Goal: Submit feedback/report problem: Submit feedback/report problem

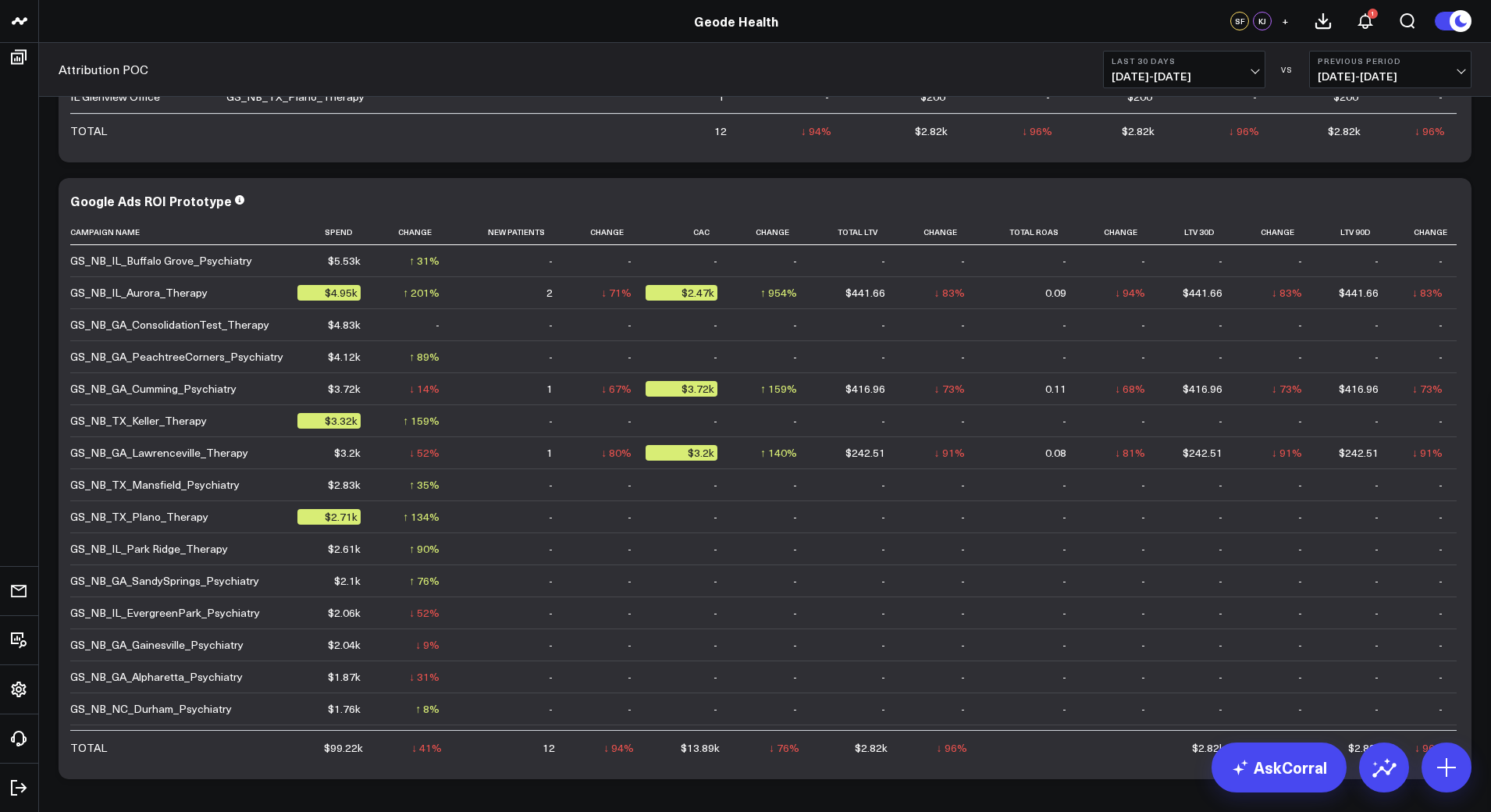
scroll to position [318, 0]
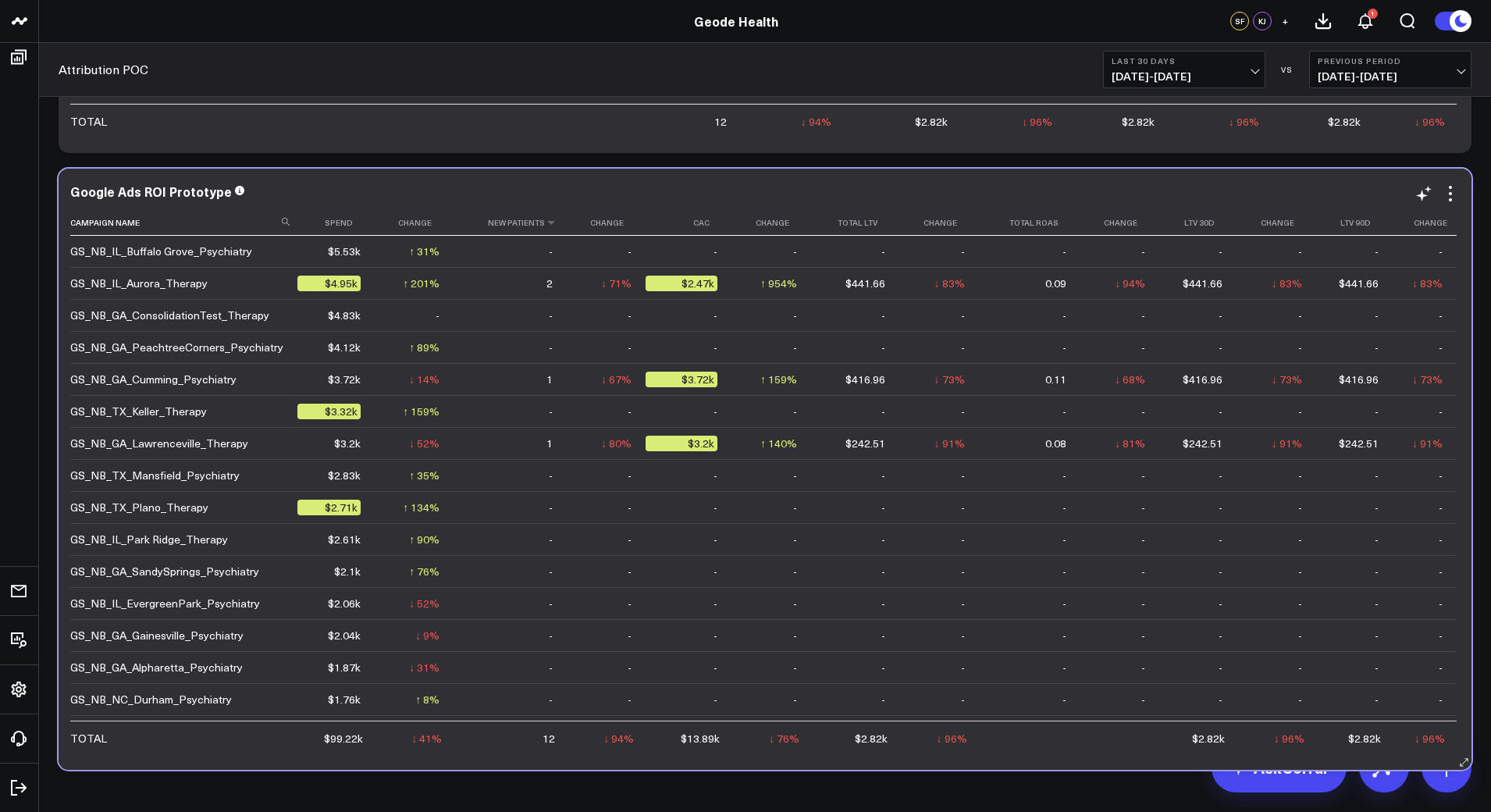
click at [529, 224] on th "New Patients" at bounding box center [510, 223] width 113 height 25
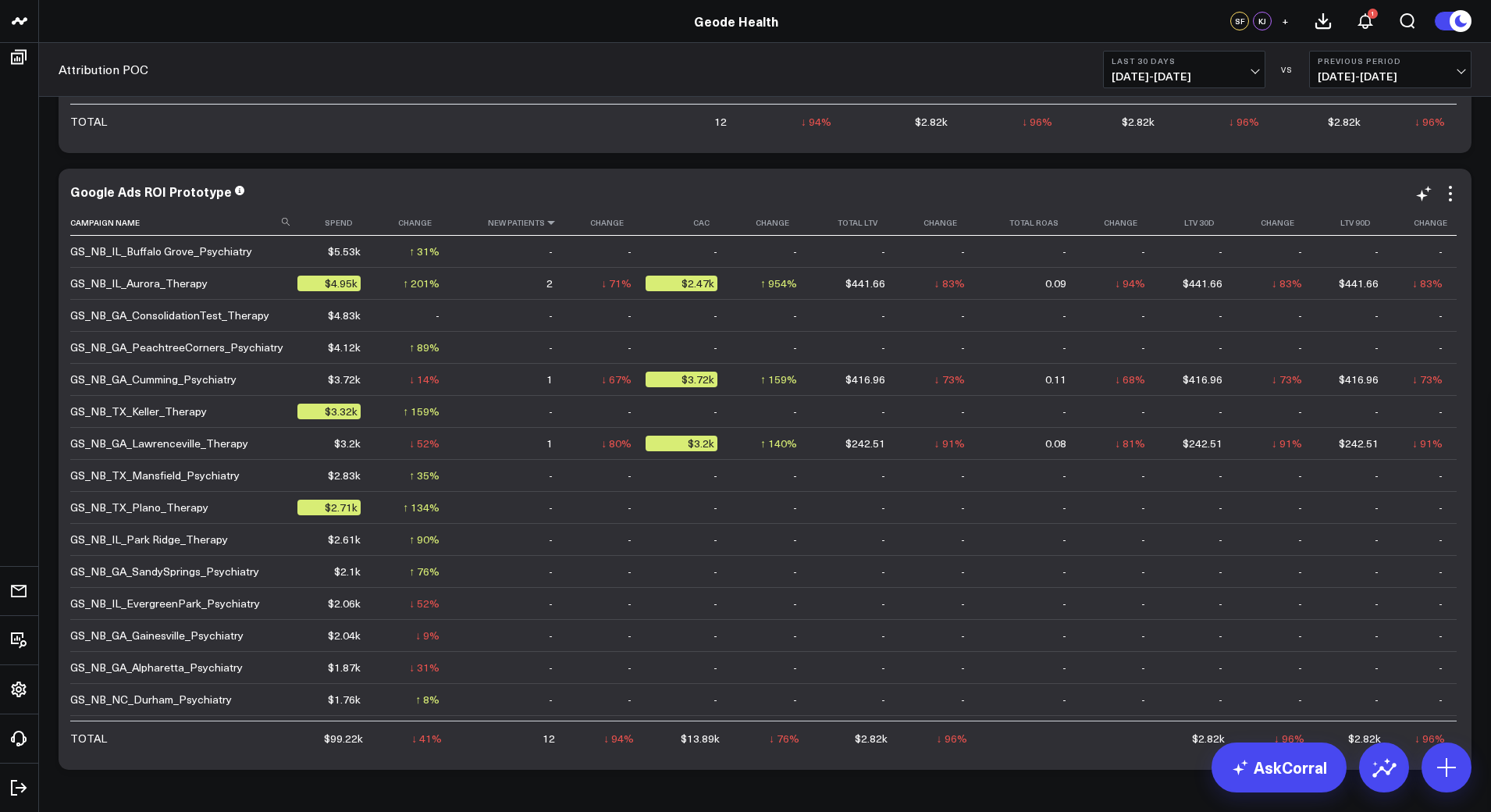
click at [544, 220] on icon at bounding box center [550, 222] width 13 height 9
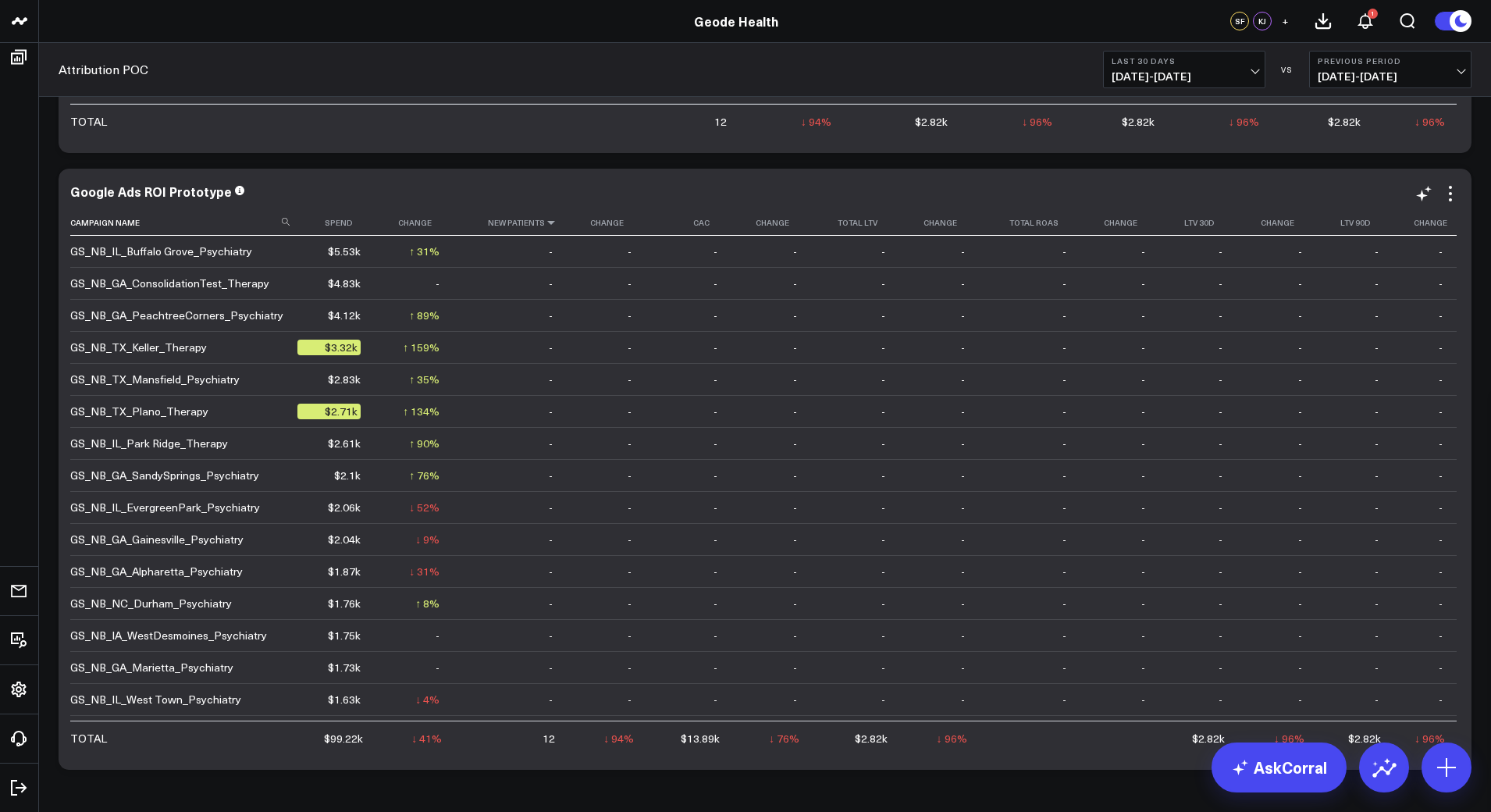
click at [544, 220] on icon at bounding box center [550, 222] width 13 height 9
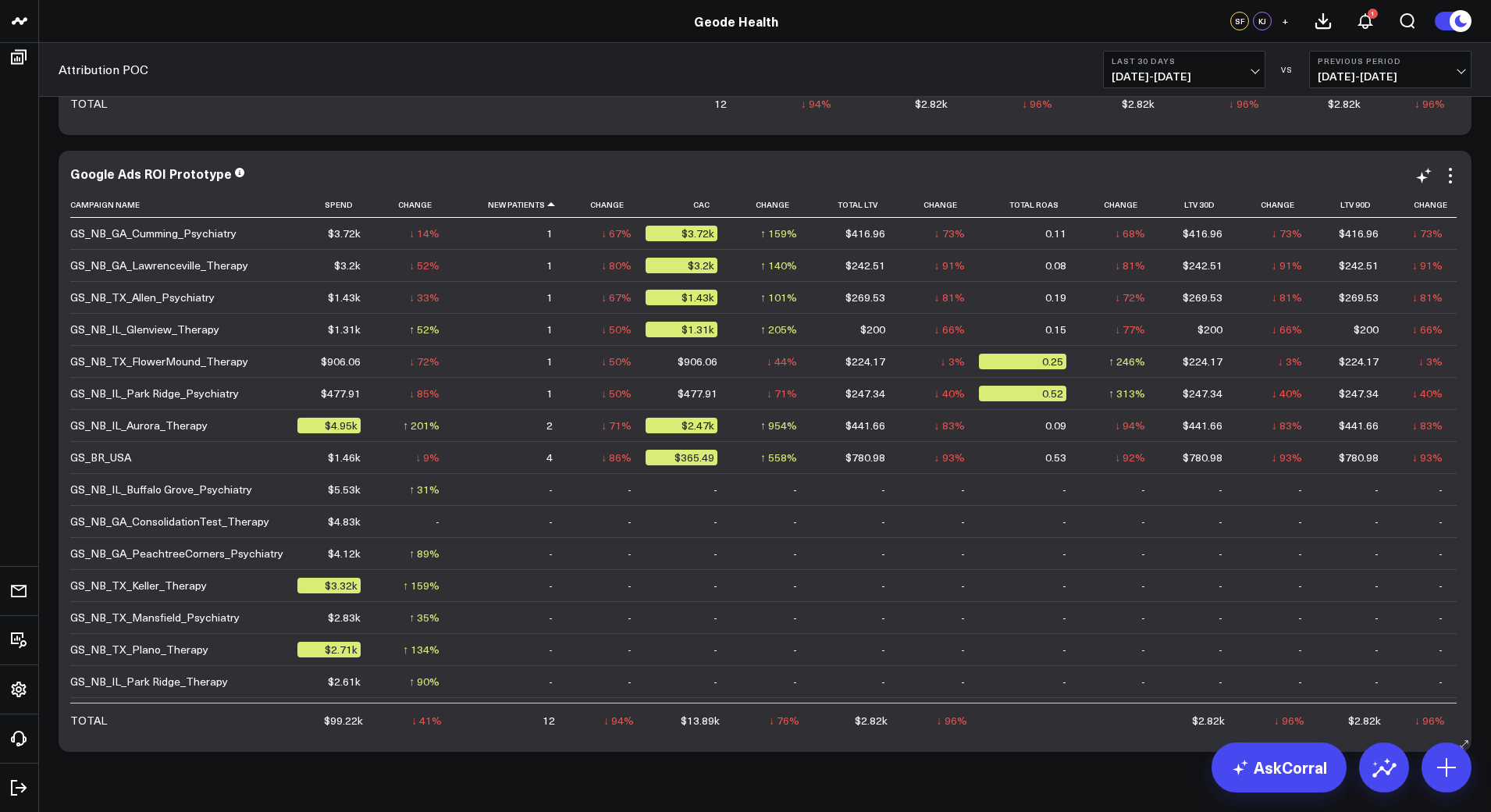
scroll to position [337, 0]
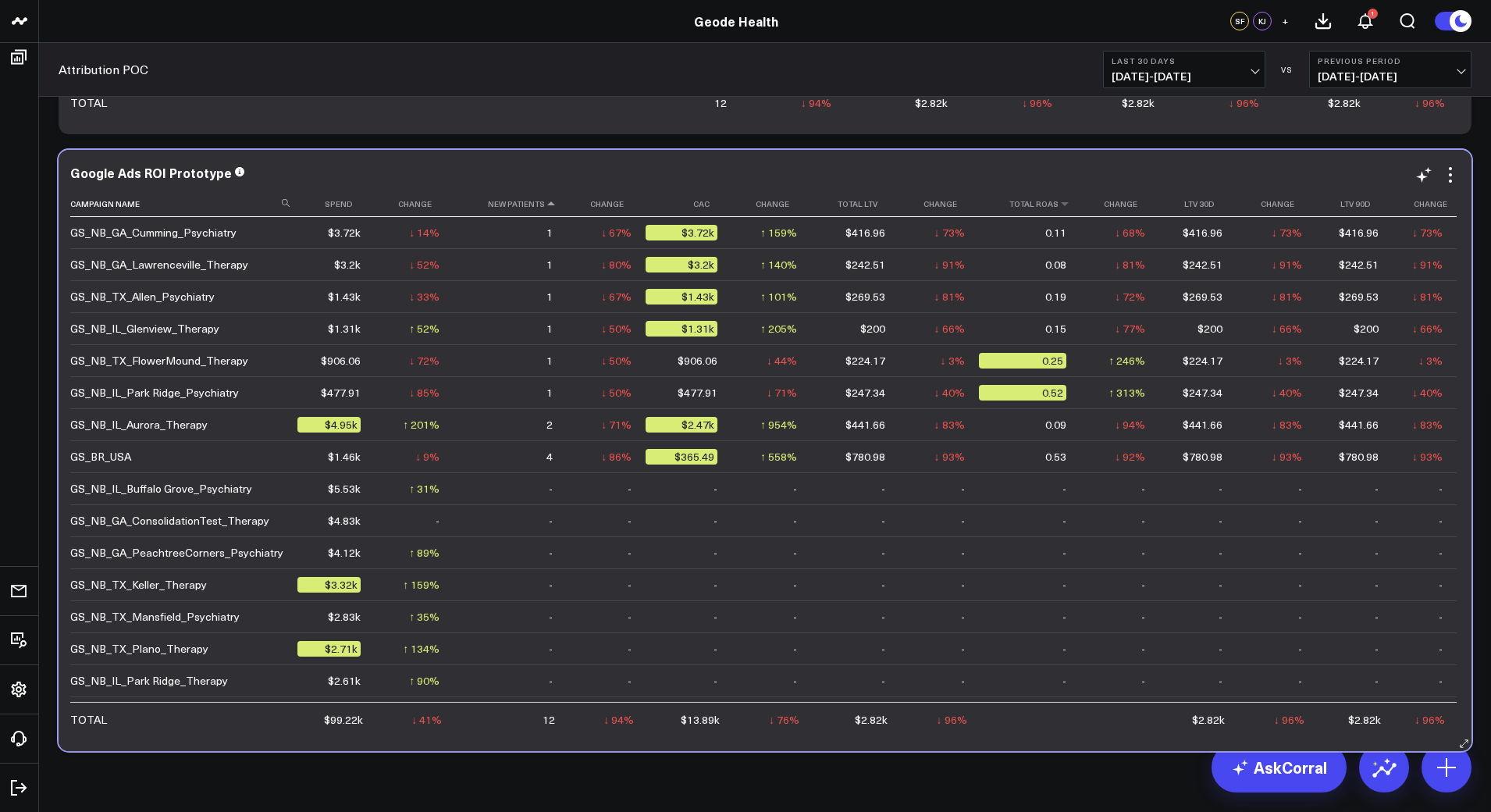
click at [1039, 203] on th "Total Roas" at bounding box center [1030, 204] width 102 height 25
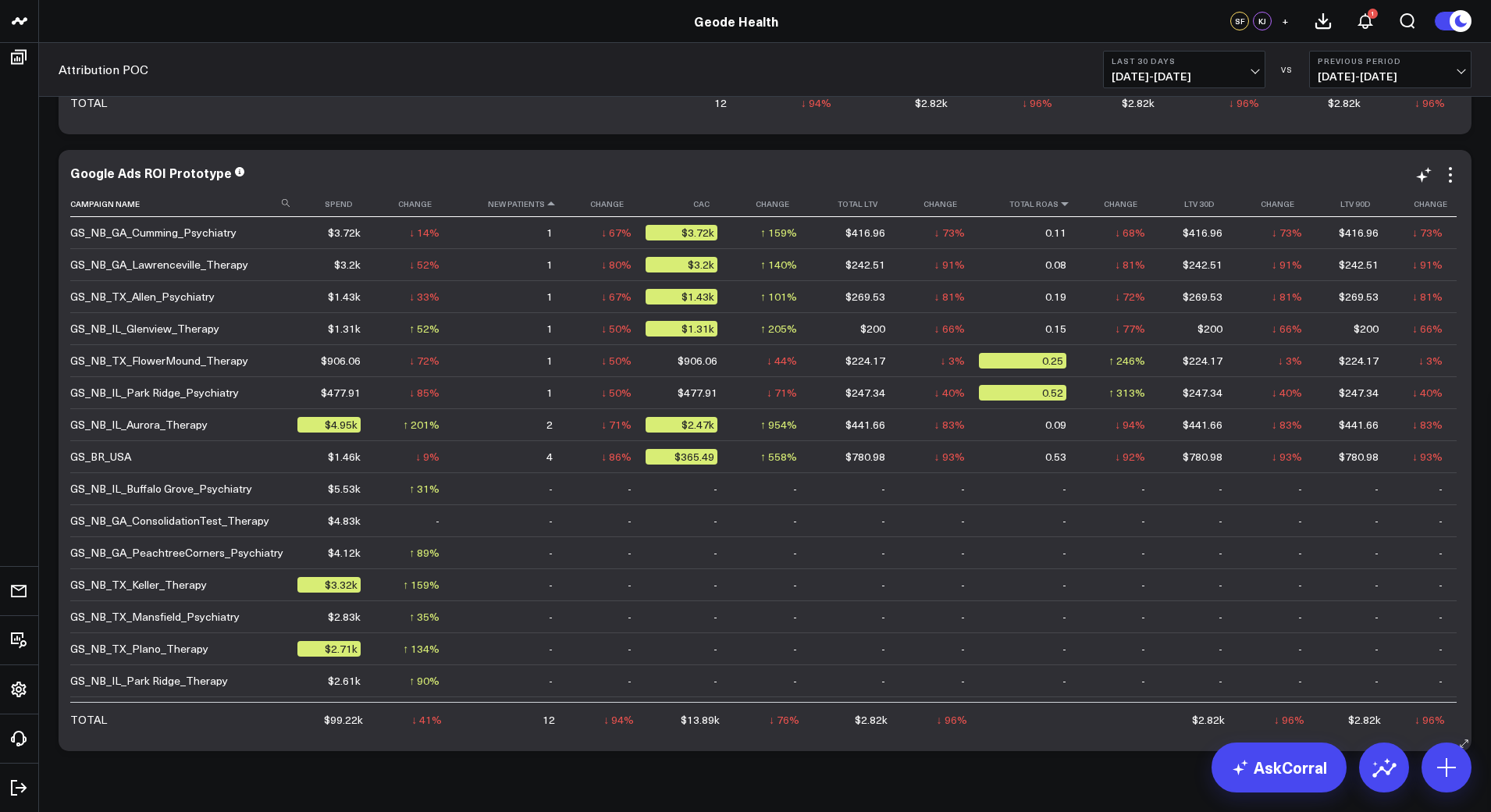
click at [1058, 203] on icon at bounding box center [1064, 203] width 13 height 9
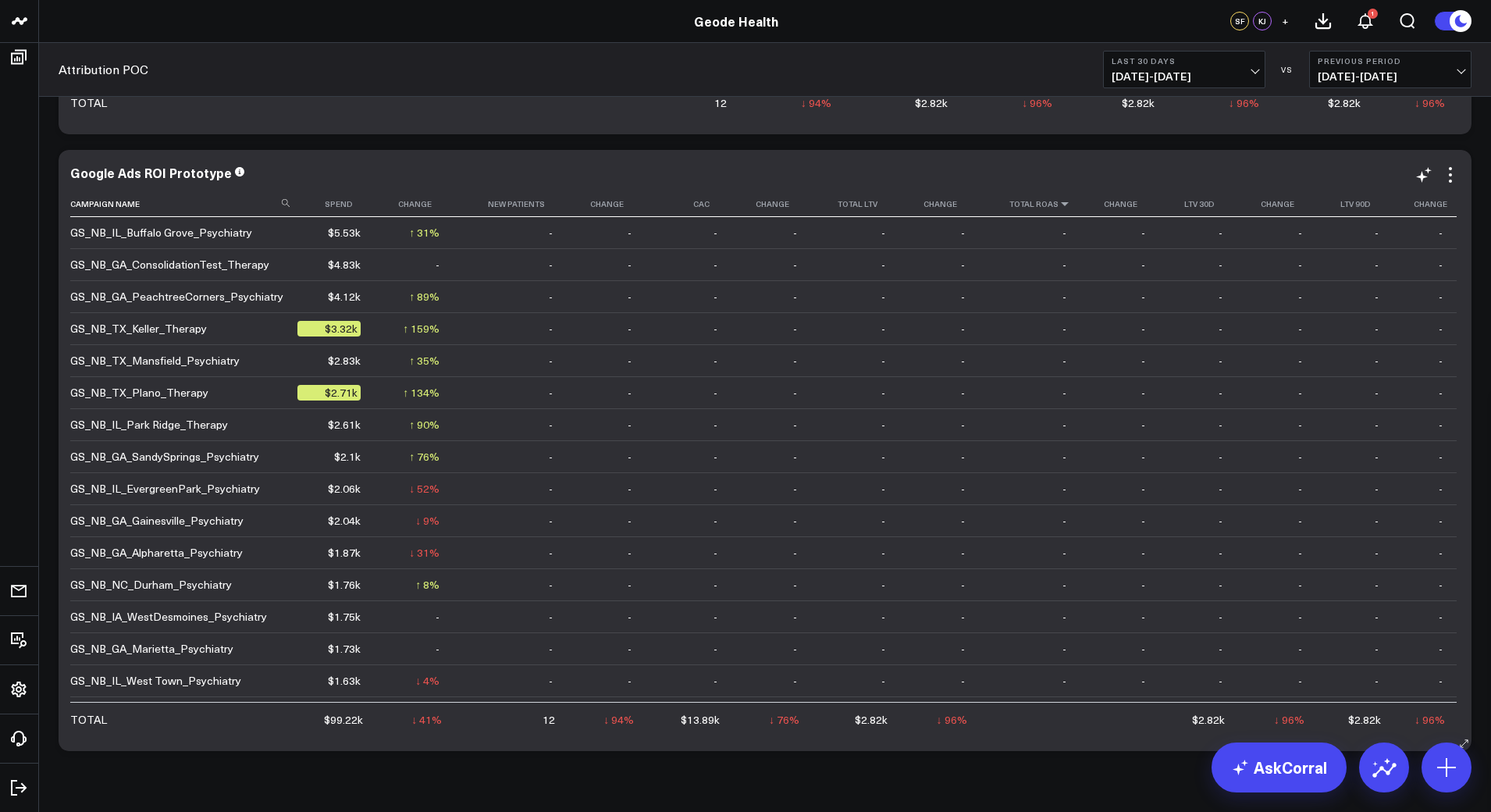
click at [1058, 203] on icon at bounding box center [1064, 203] width 13 height 9
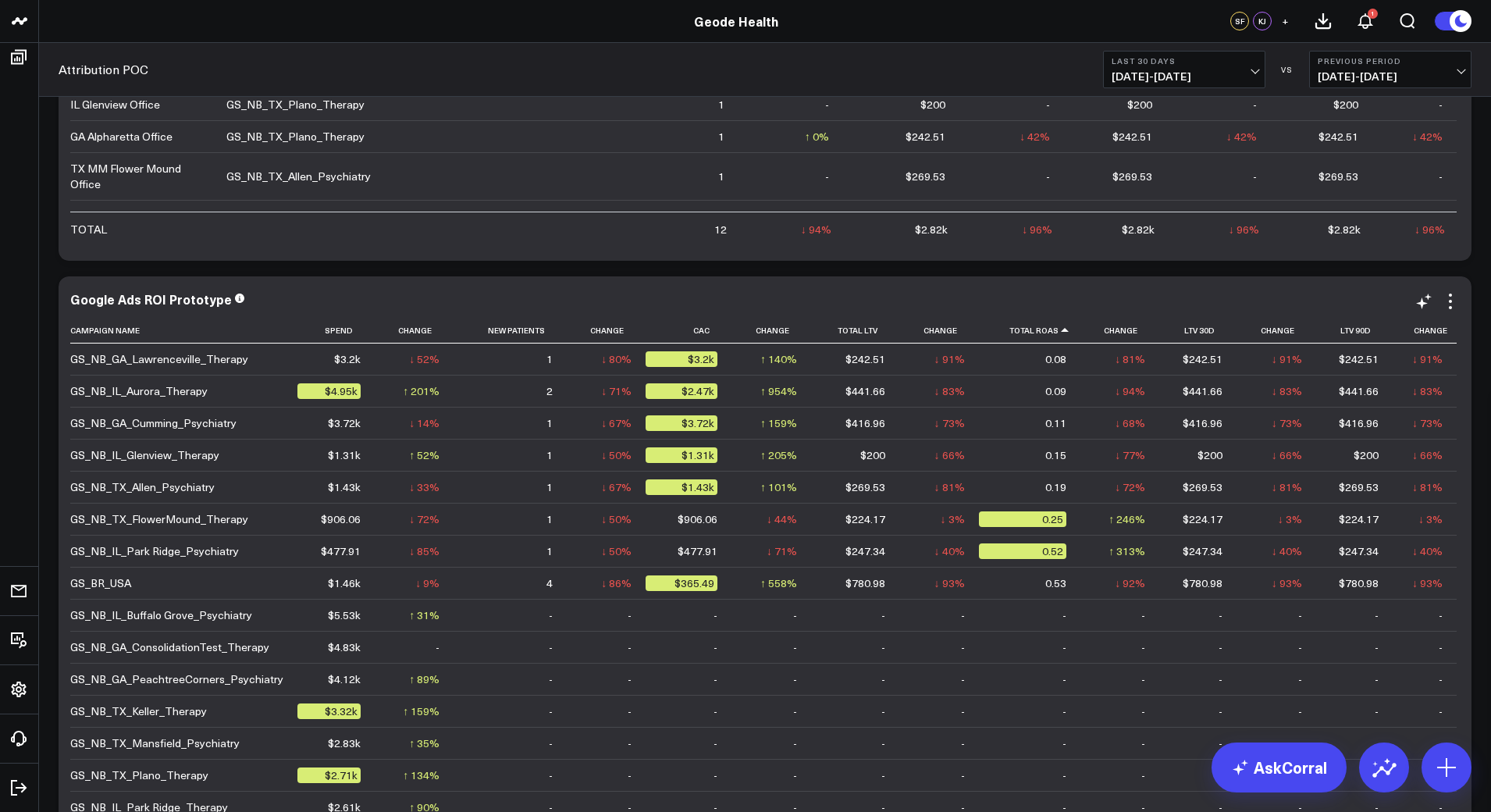
scroll to position [214, 0]
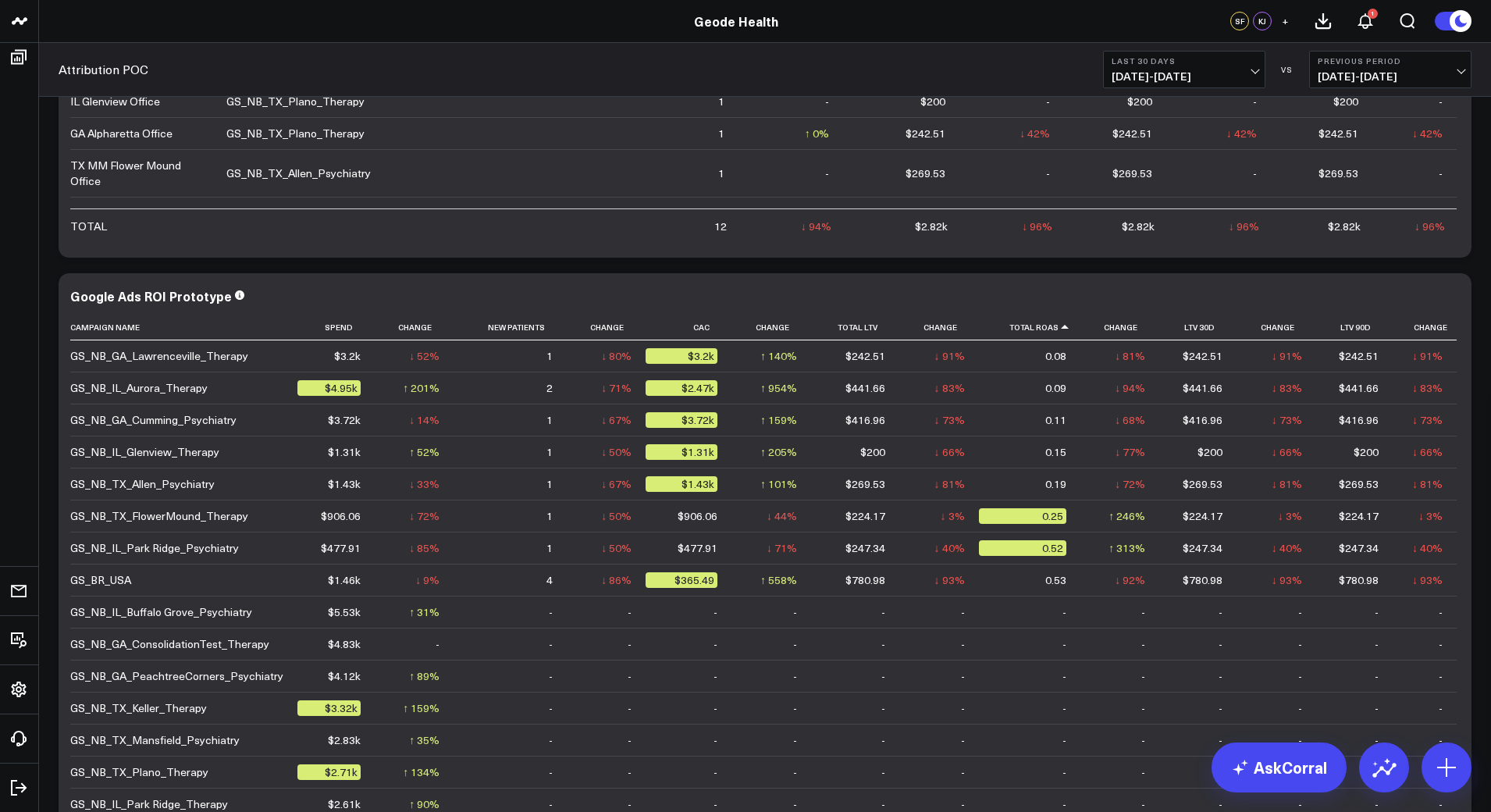
click at [1257, 82] on button "Last 30 Days [DATE] - [DATE]" at bounding box center [1185, 69] width 163 height 37
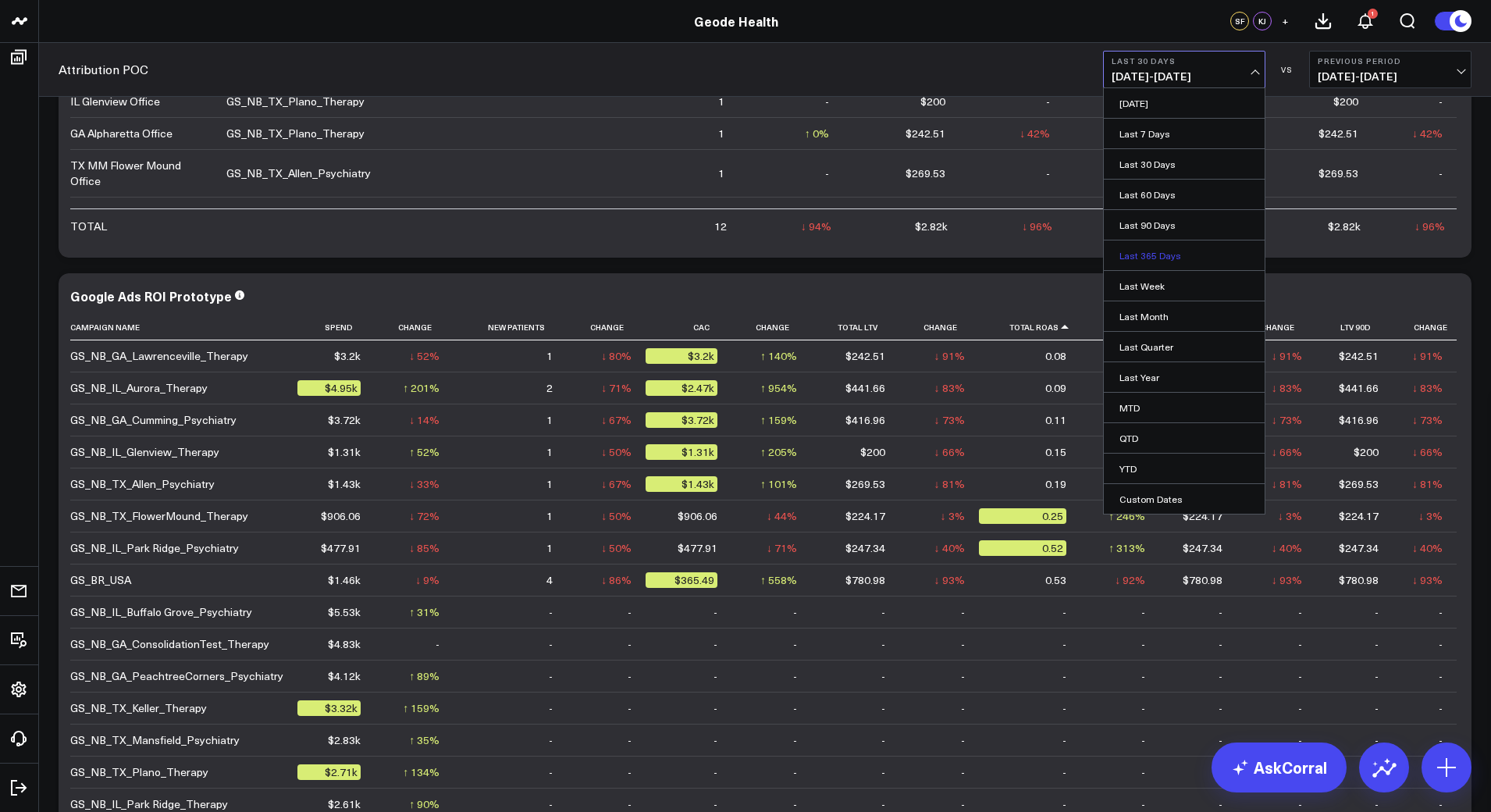
click at [1174, 257] on link "Last 365 Days" at bounding box center [1185, 255] width 161 height 30
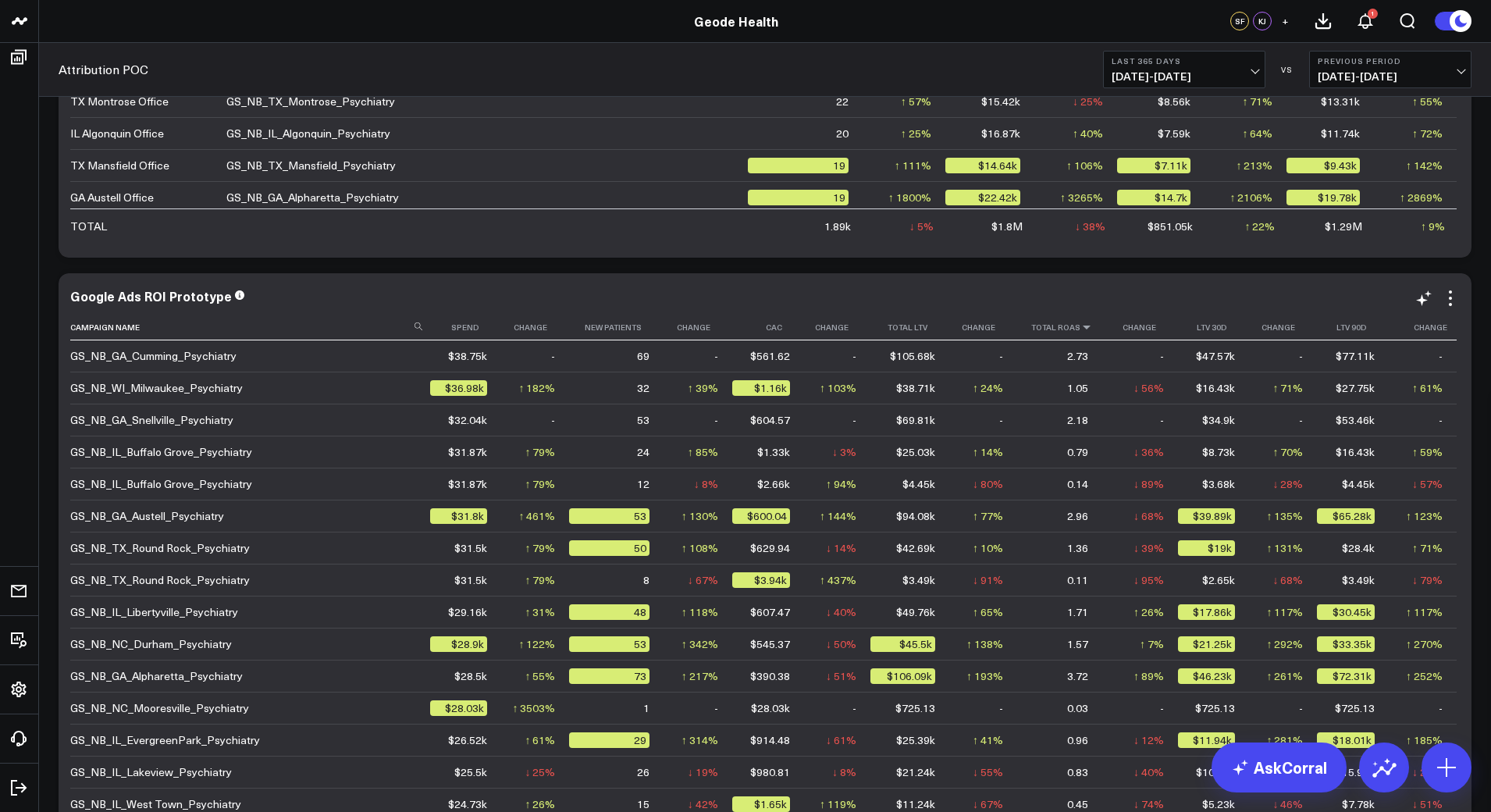
click at [1080, 325] on icon at bounding box center [1086, 327] width 13 height 9
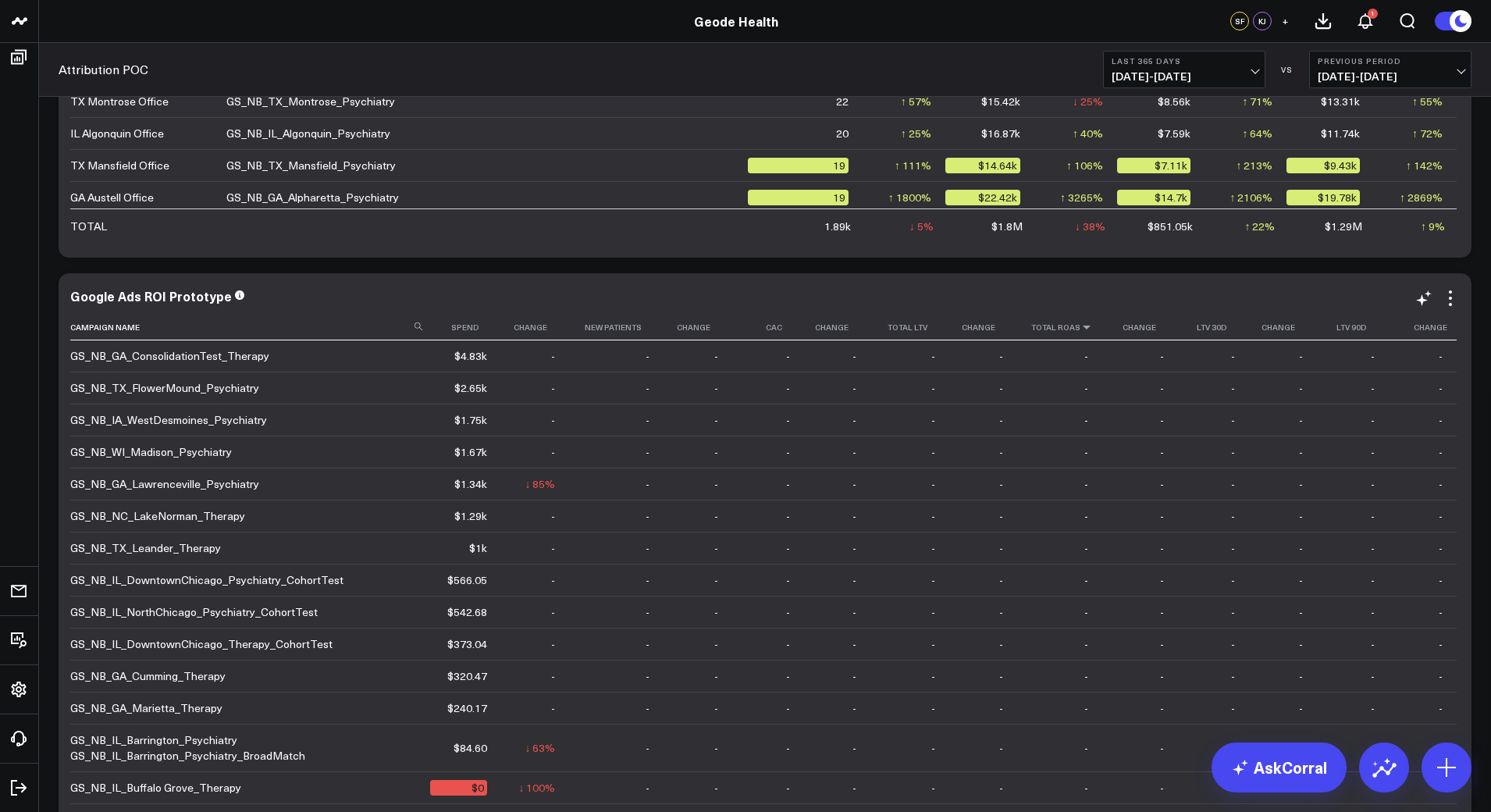
click at [1080, 325] on icon at bounding box center [1086, 327] width 13 height 9
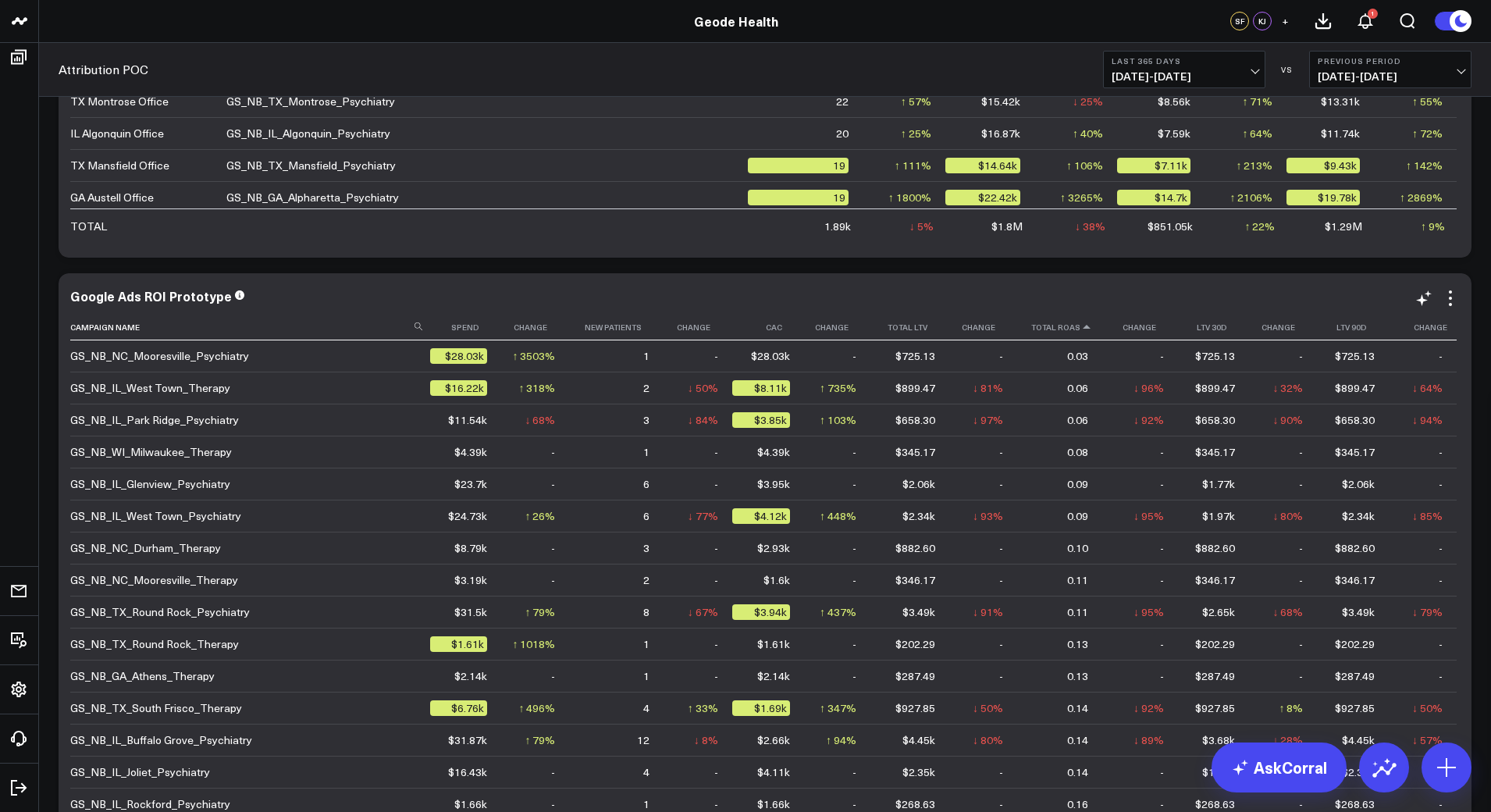
click at [1080, 330] on icon at bounding box center [1086, 327] width 13 height 9
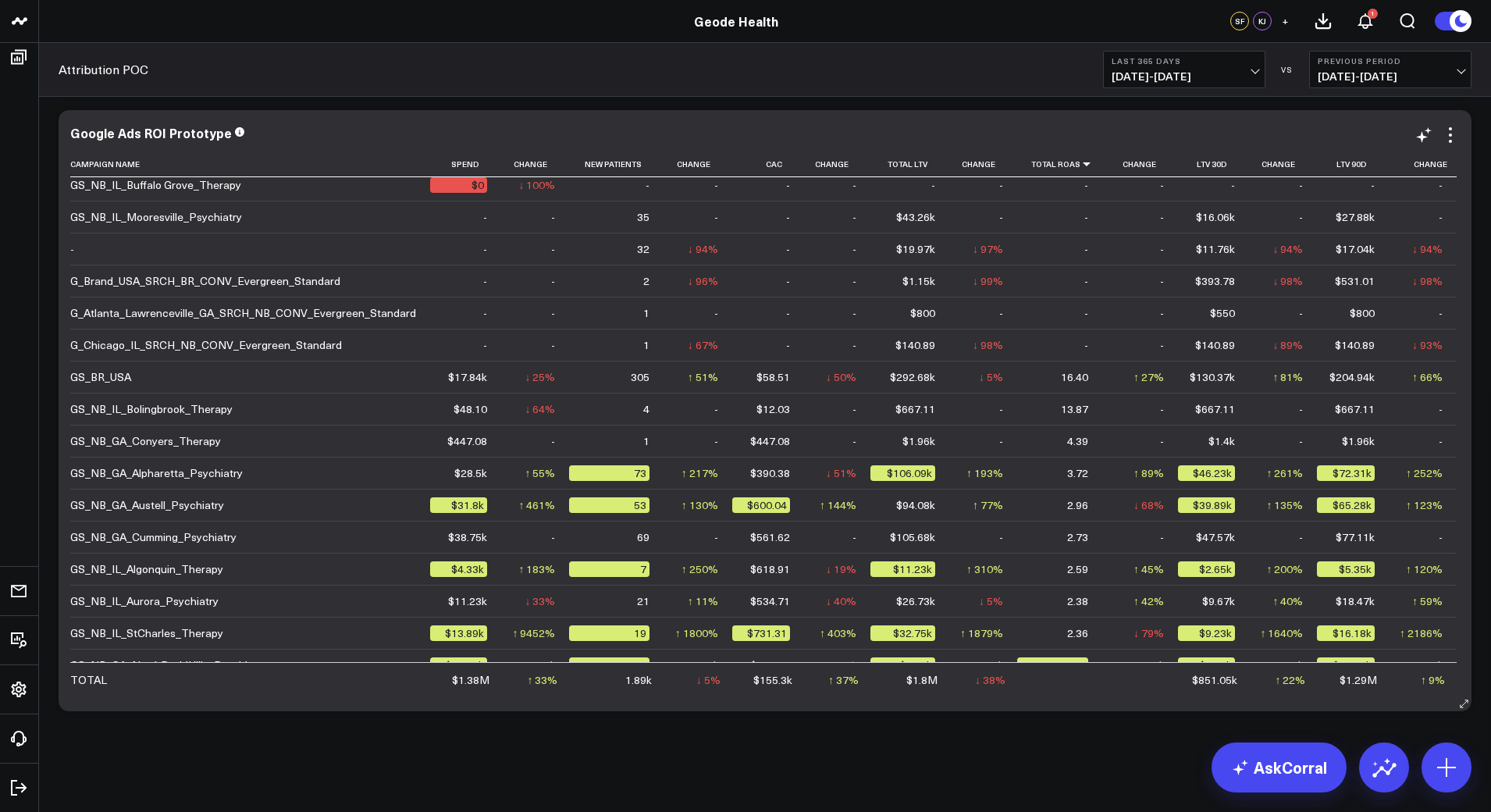
scroll to position [457, 0]
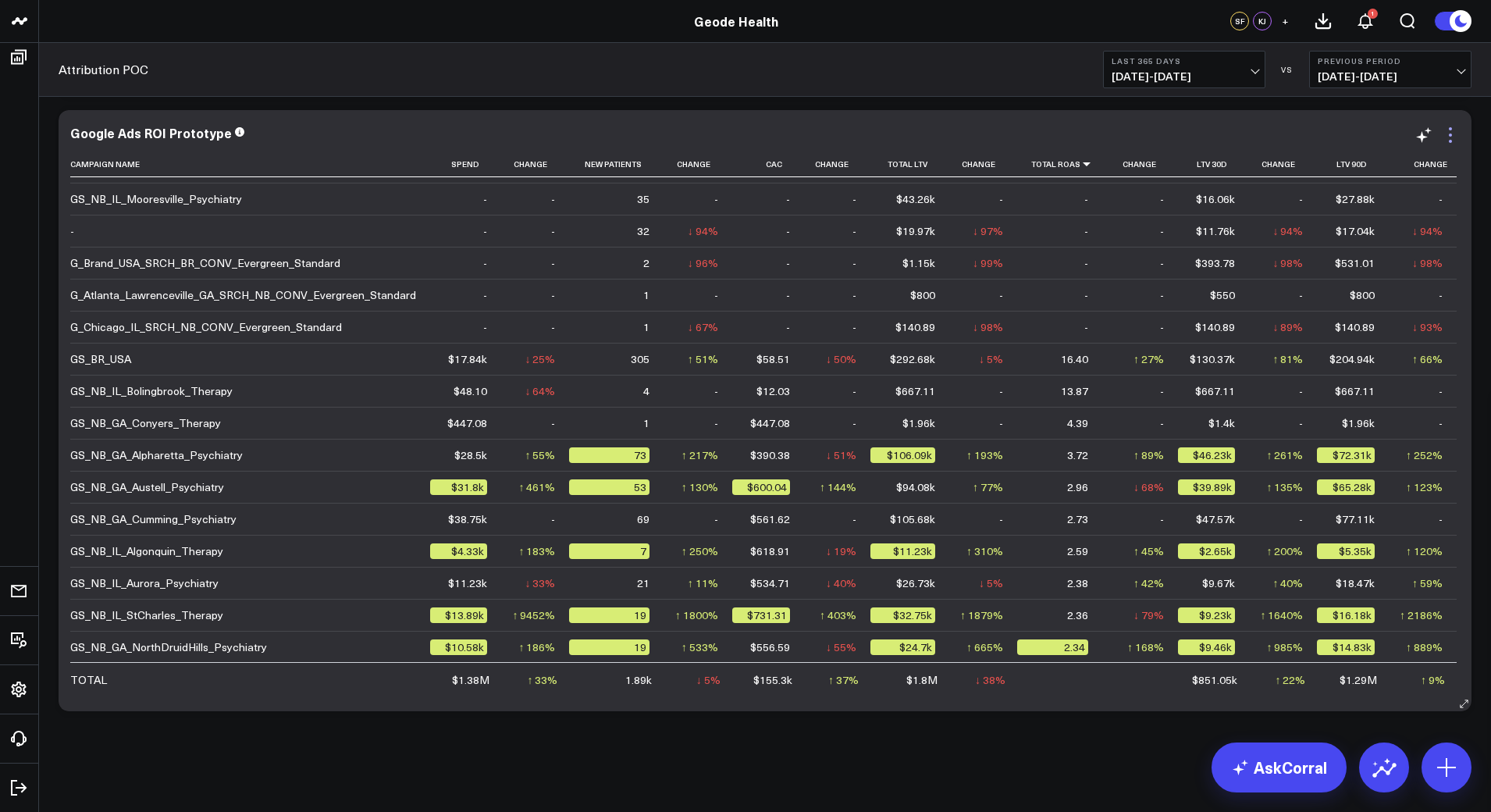
click at [1450, 134] on icon at bounding box center [1450, 135] width 3 height 3
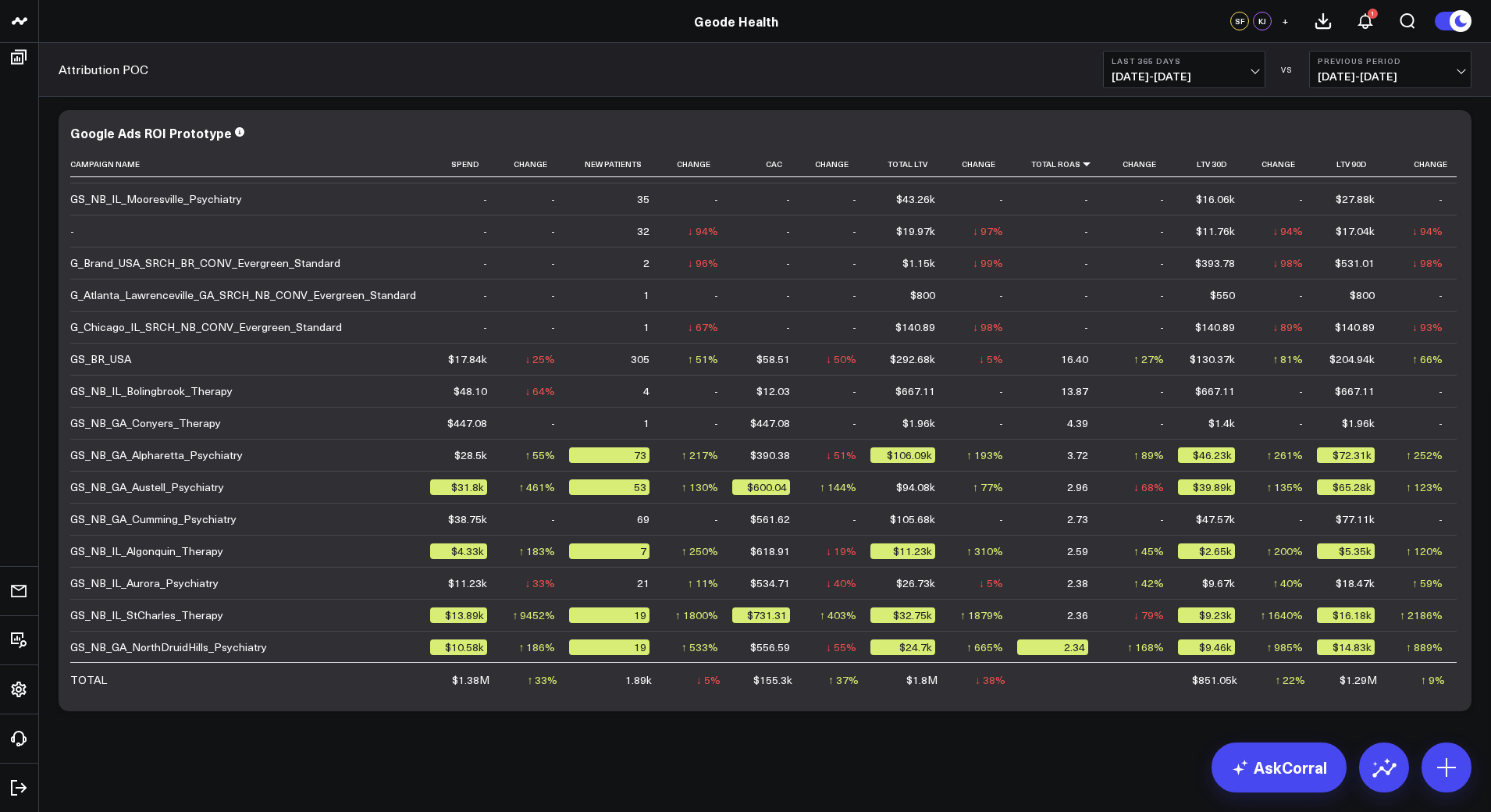
click at [1255, 70] on span "[DATE] - [DATE]" at bounding box center [1184, 76] width 145 height 13
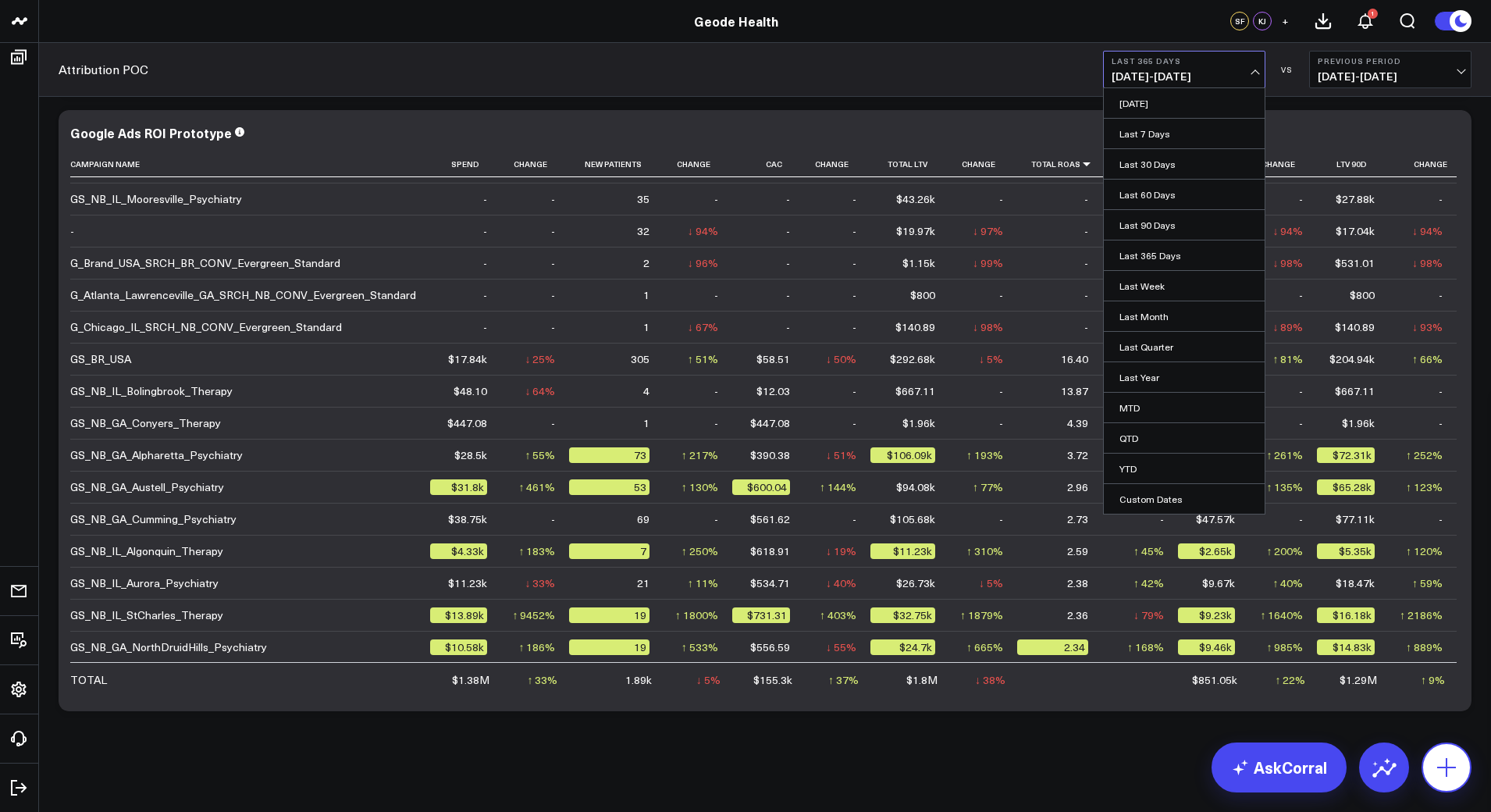
click at [1445, 762] on icon at bounding box center [1446, 767] width 19 height 19
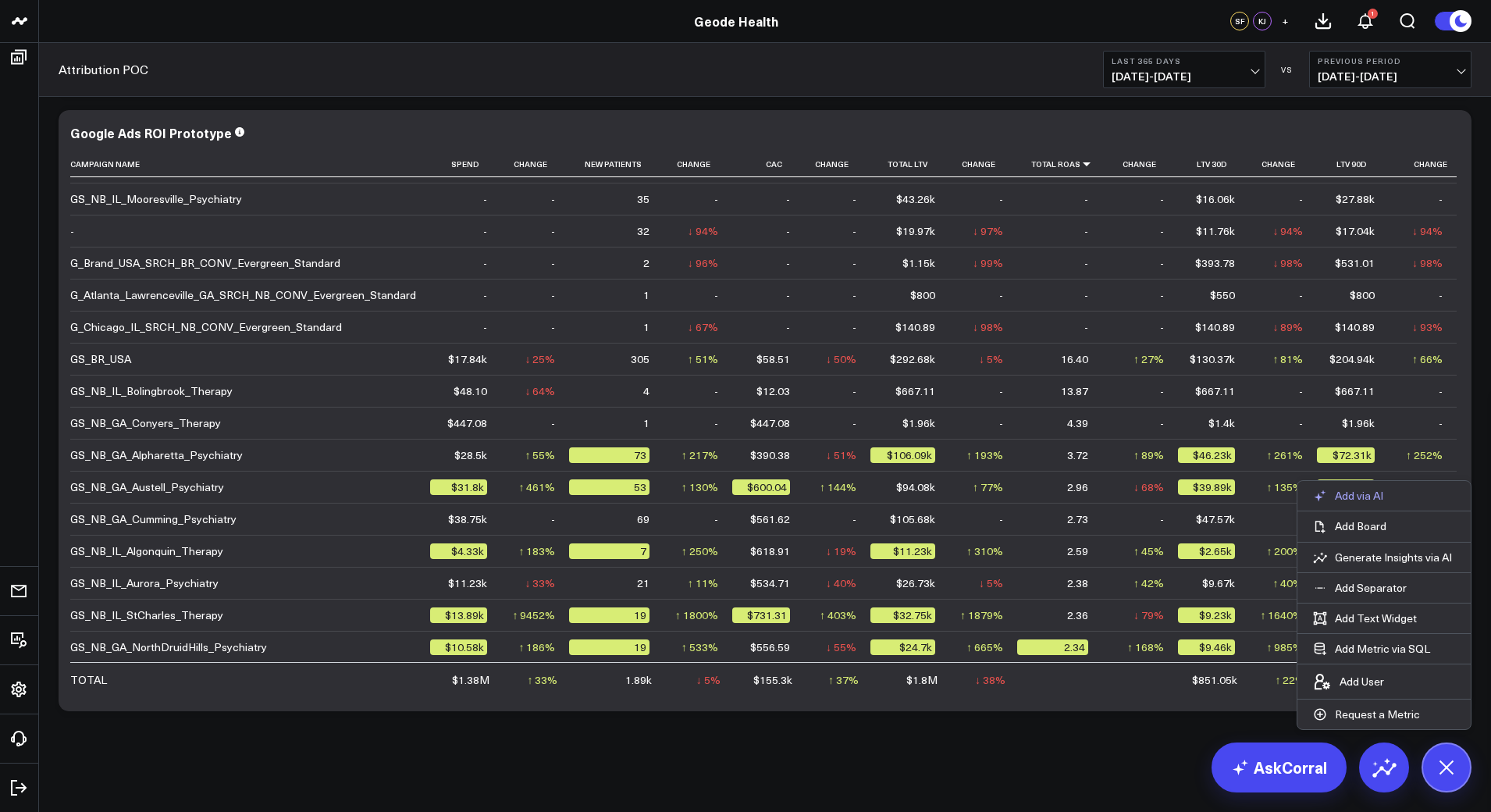
click at [1370, 507] on button "Add via AI" at bounding box center [1348, 495] width 102 height 30
type input "Add a widget showing sum of Spend"
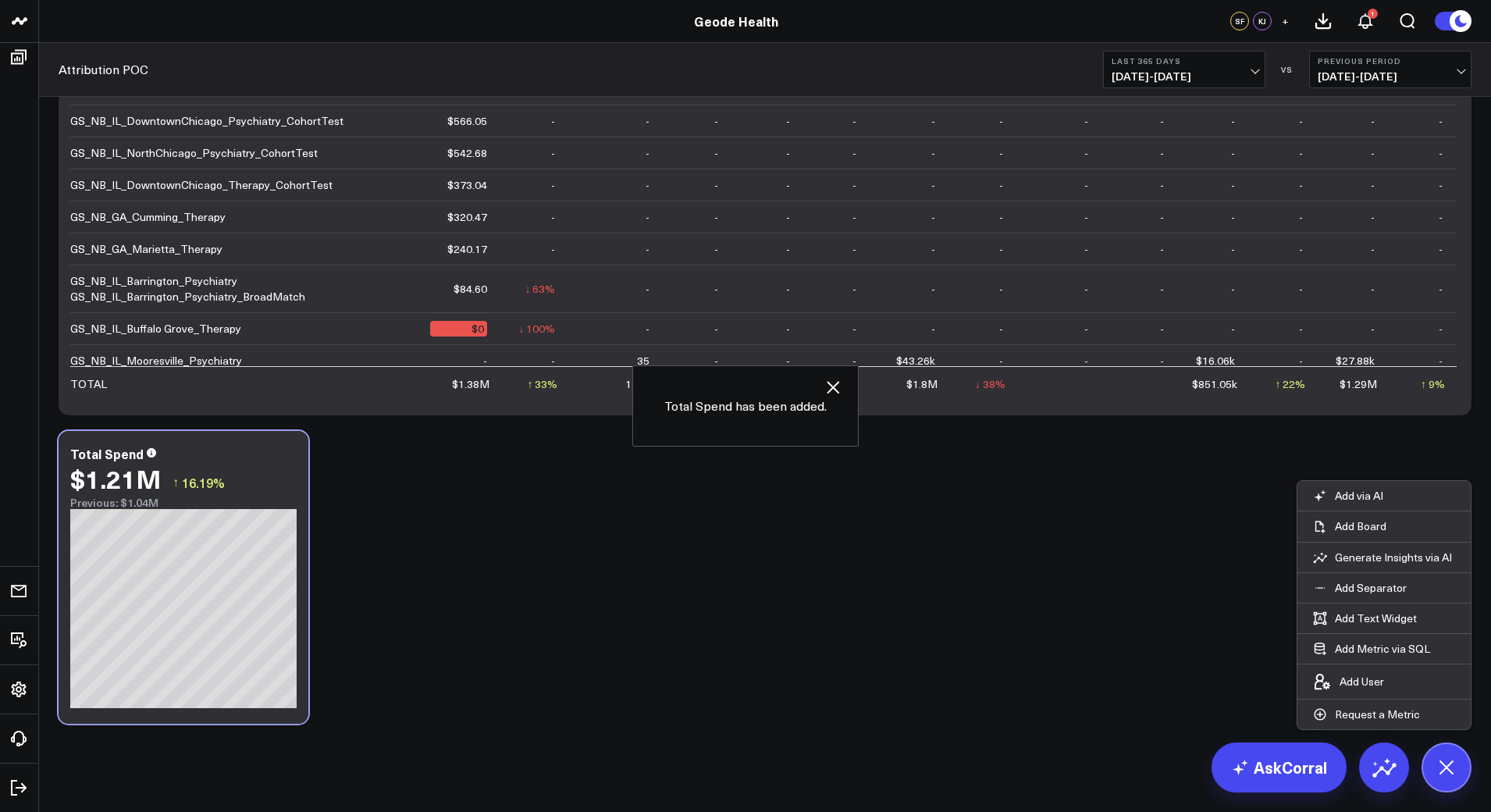
scroll to position [685, 0]
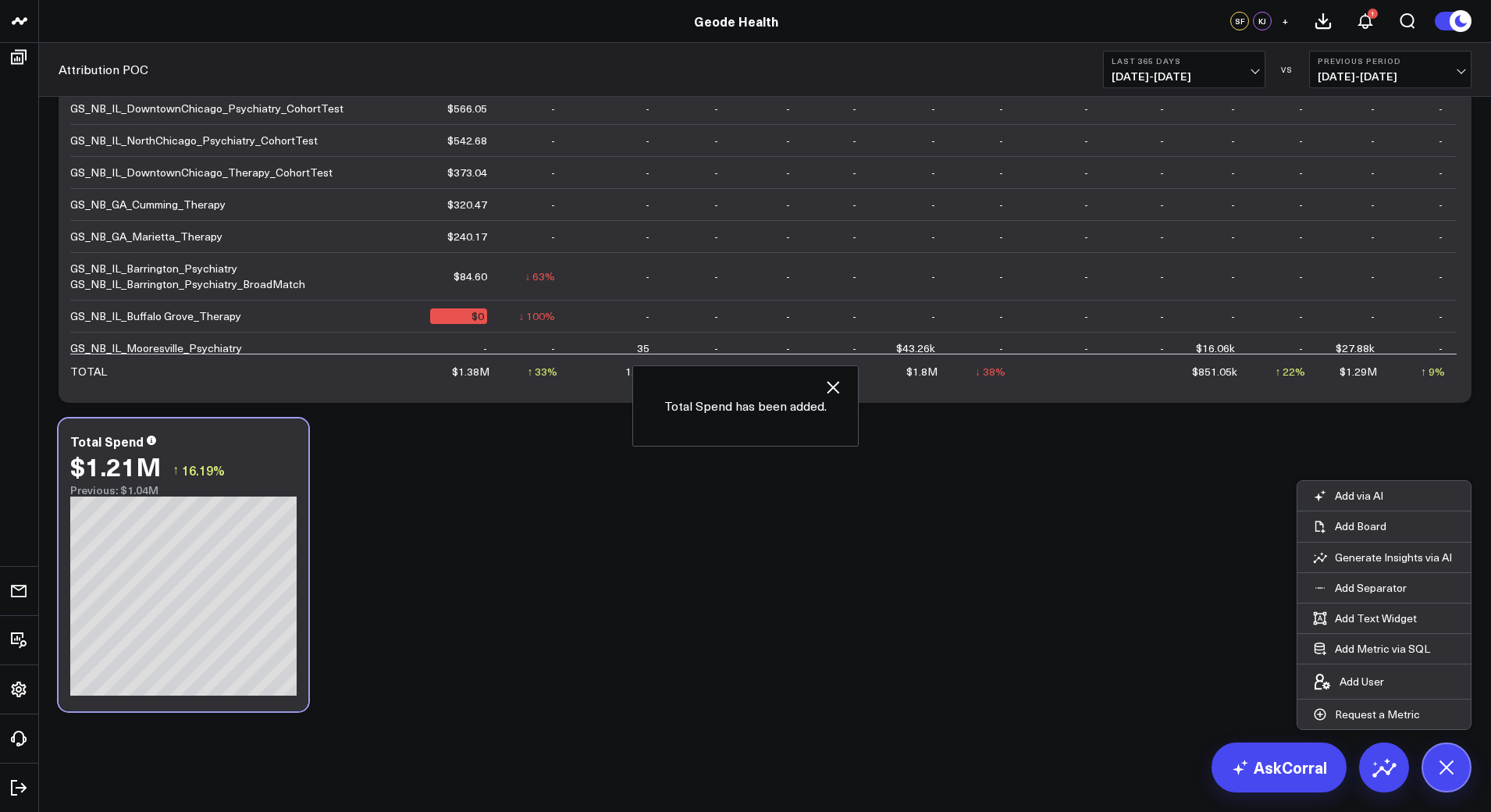
type input "Add another widget summing Total LTV"
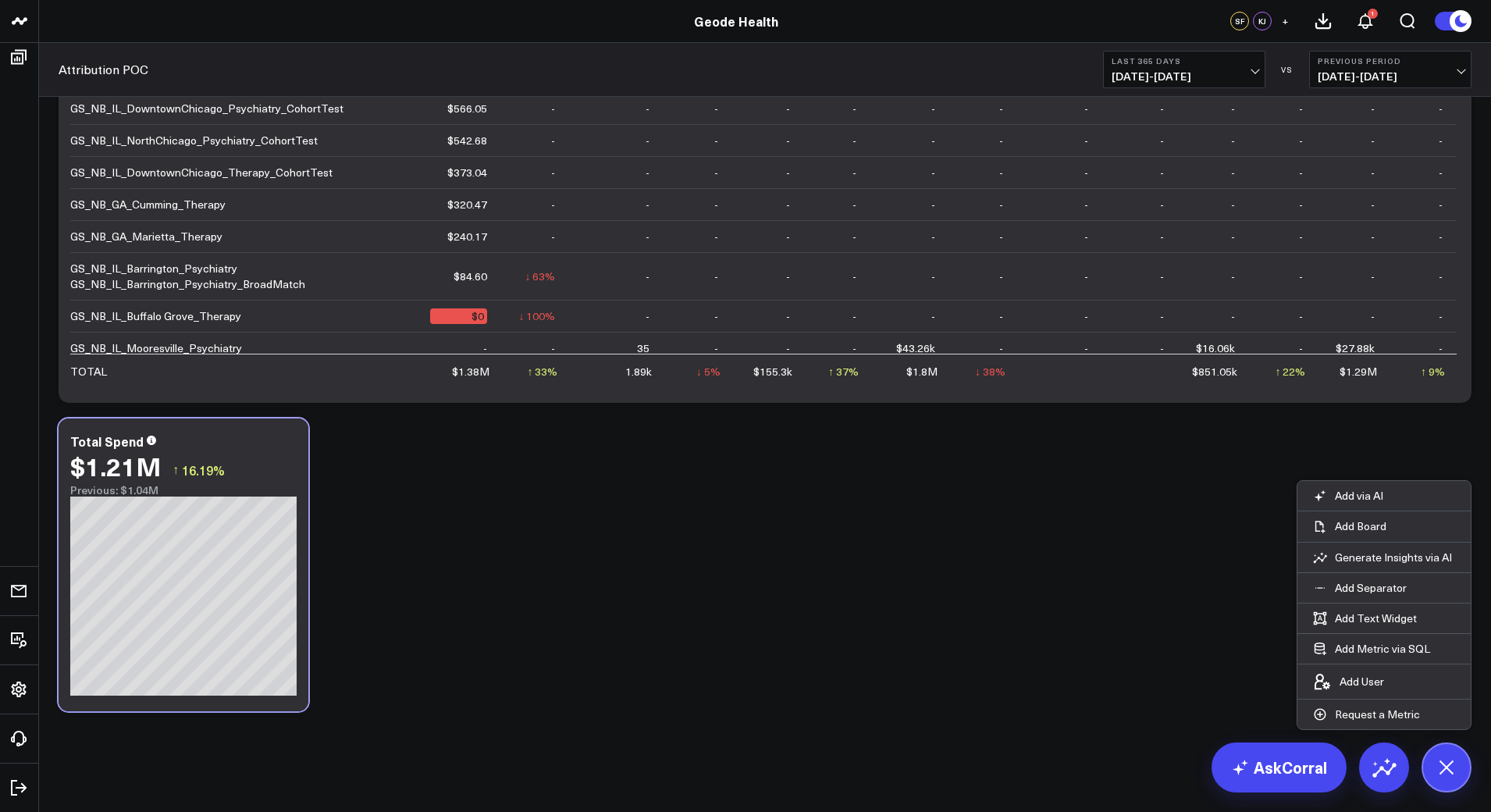
scroll to position [613, 0]
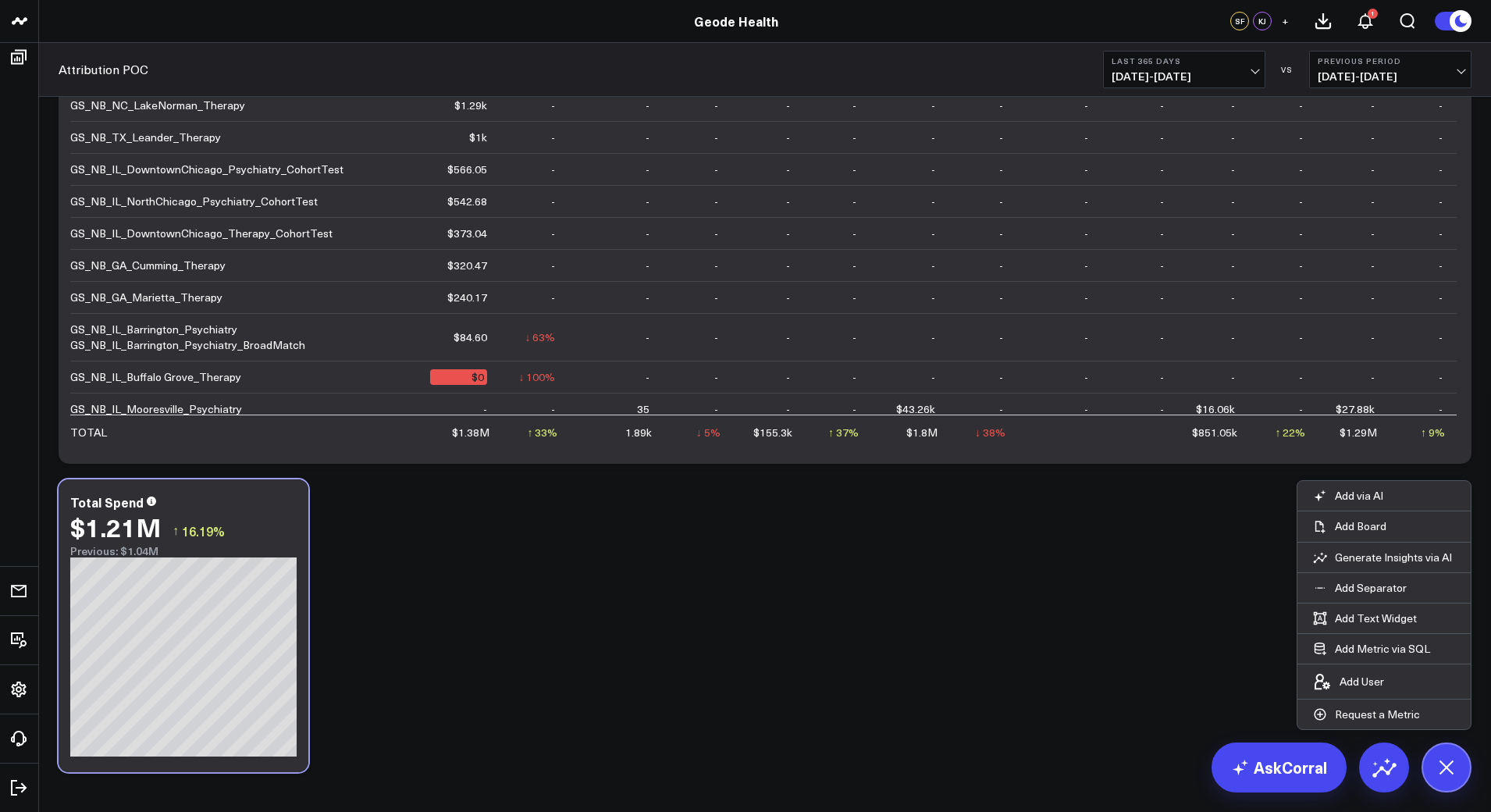
scroll to position [657, 0]
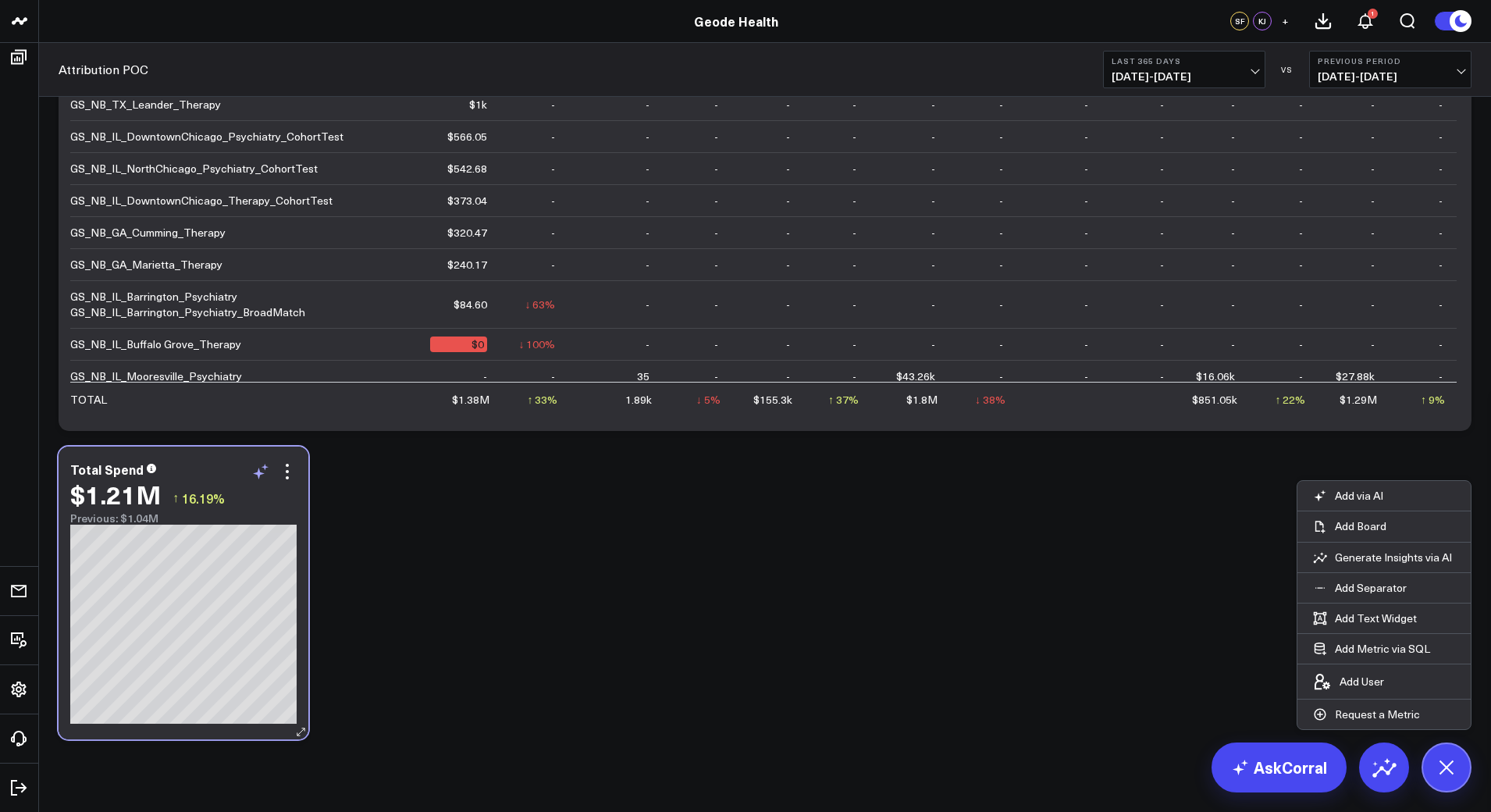
click at [265, 467] on icon at bounding box center [265, 467] width 7 height 6
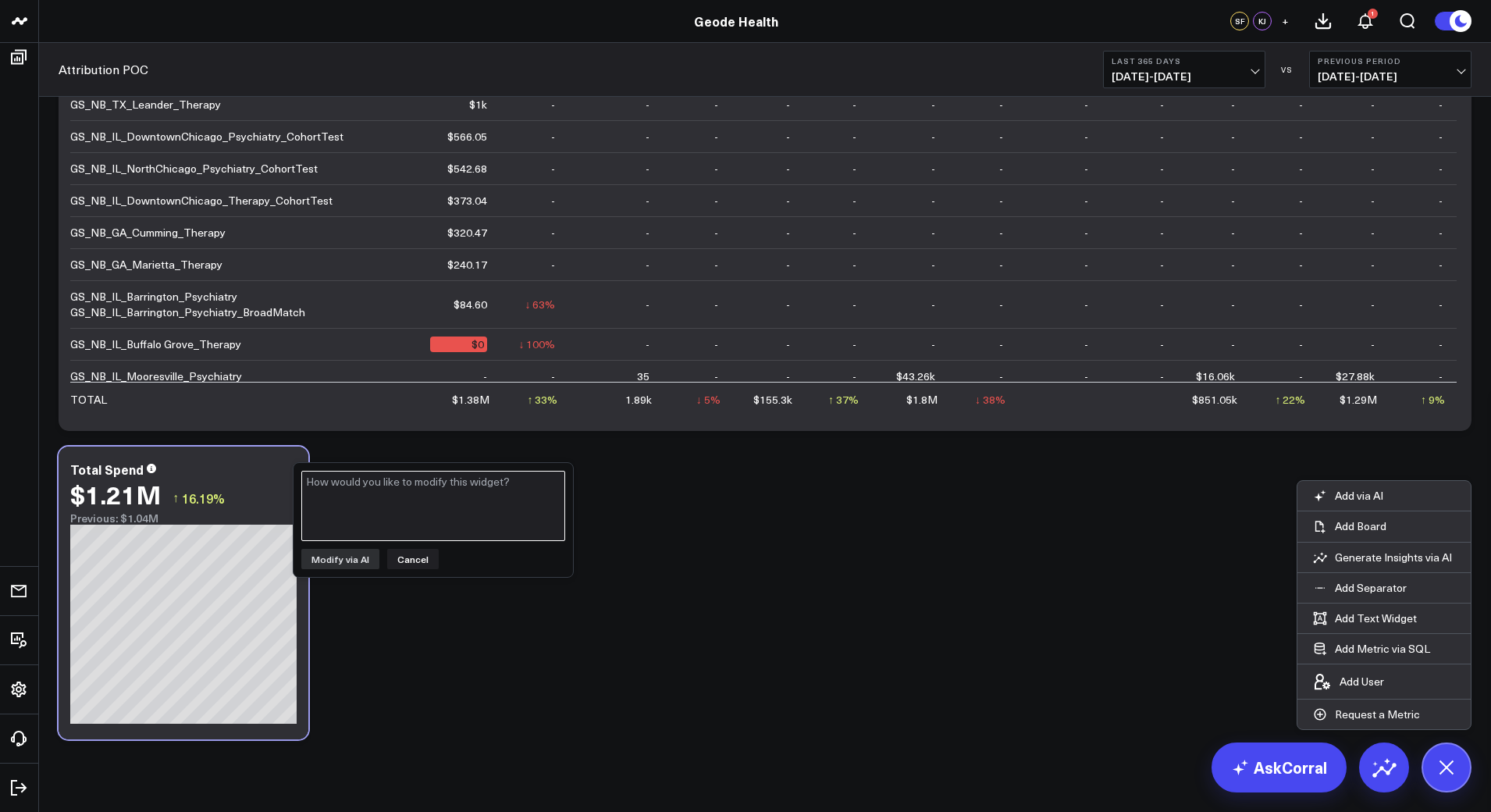
click at [332, 497] on textarea at bounding box center [433, 505] width 264 height 70
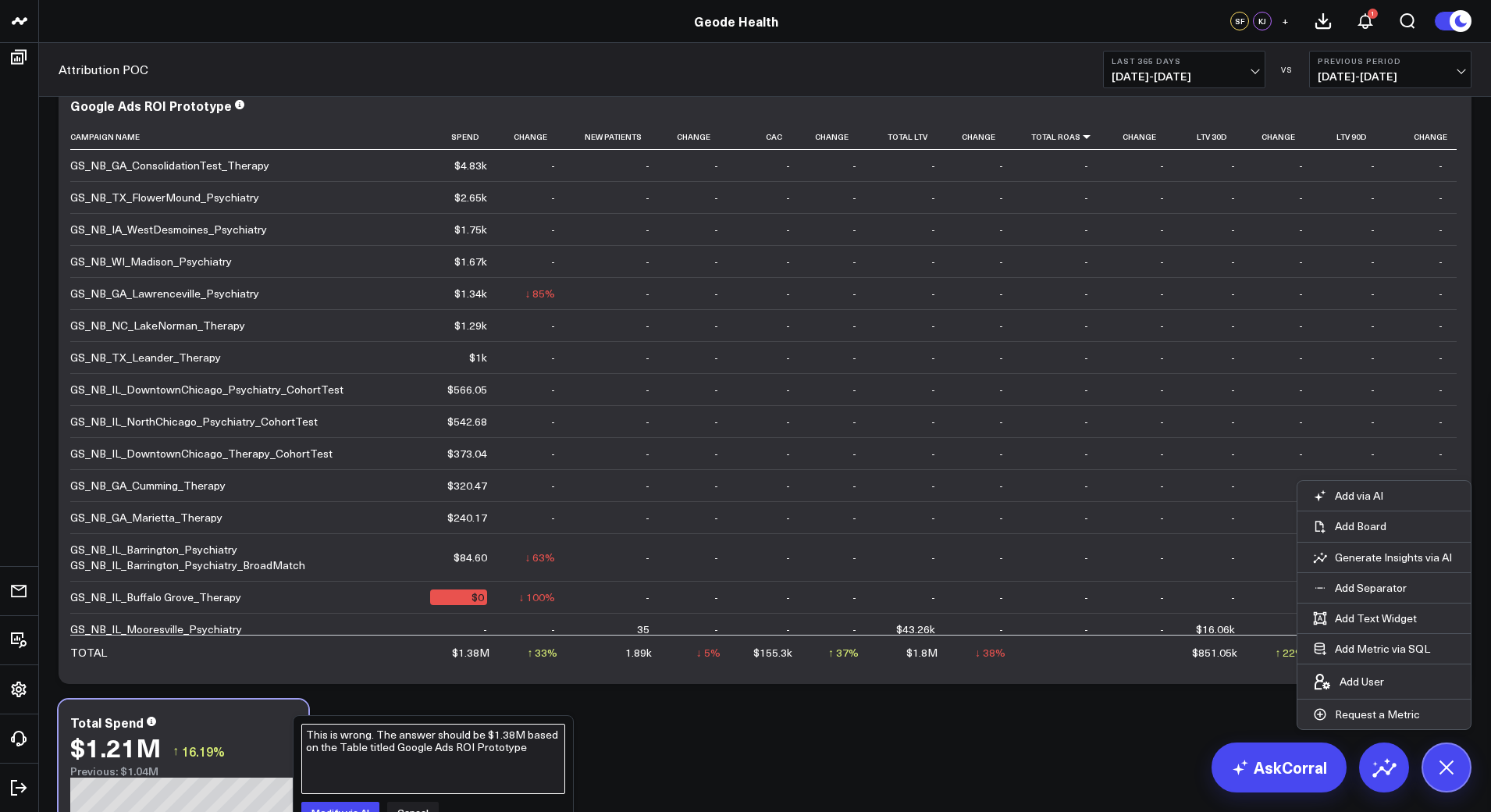
scroll to position [59, 0]
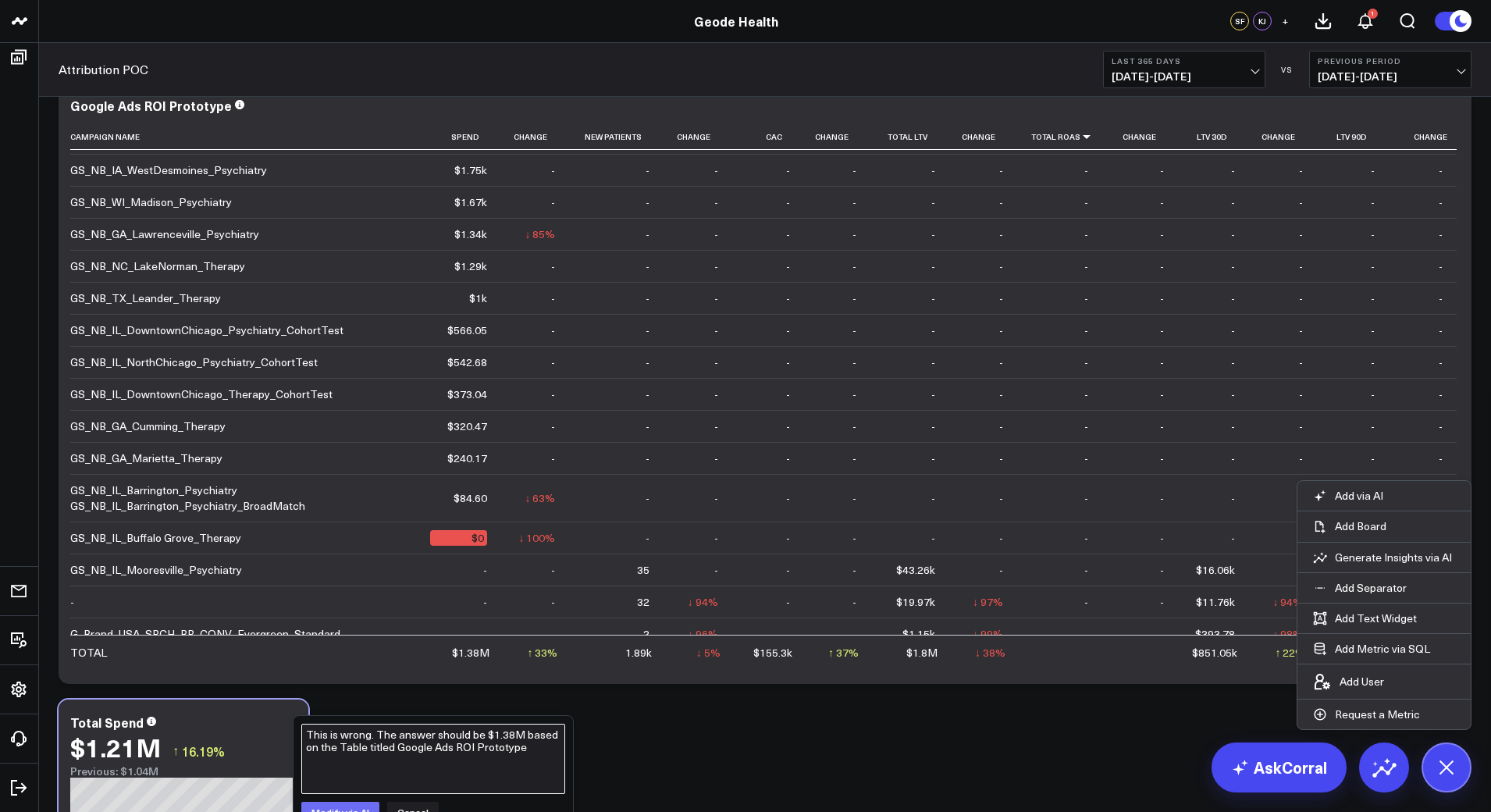
type textarea "This is wrong. The answer should be $1.38M based on the Table titled Google Ads…"
click at [327, 804] on button "Modify via AI" at bounding box center [340, 812] width 78 height 20
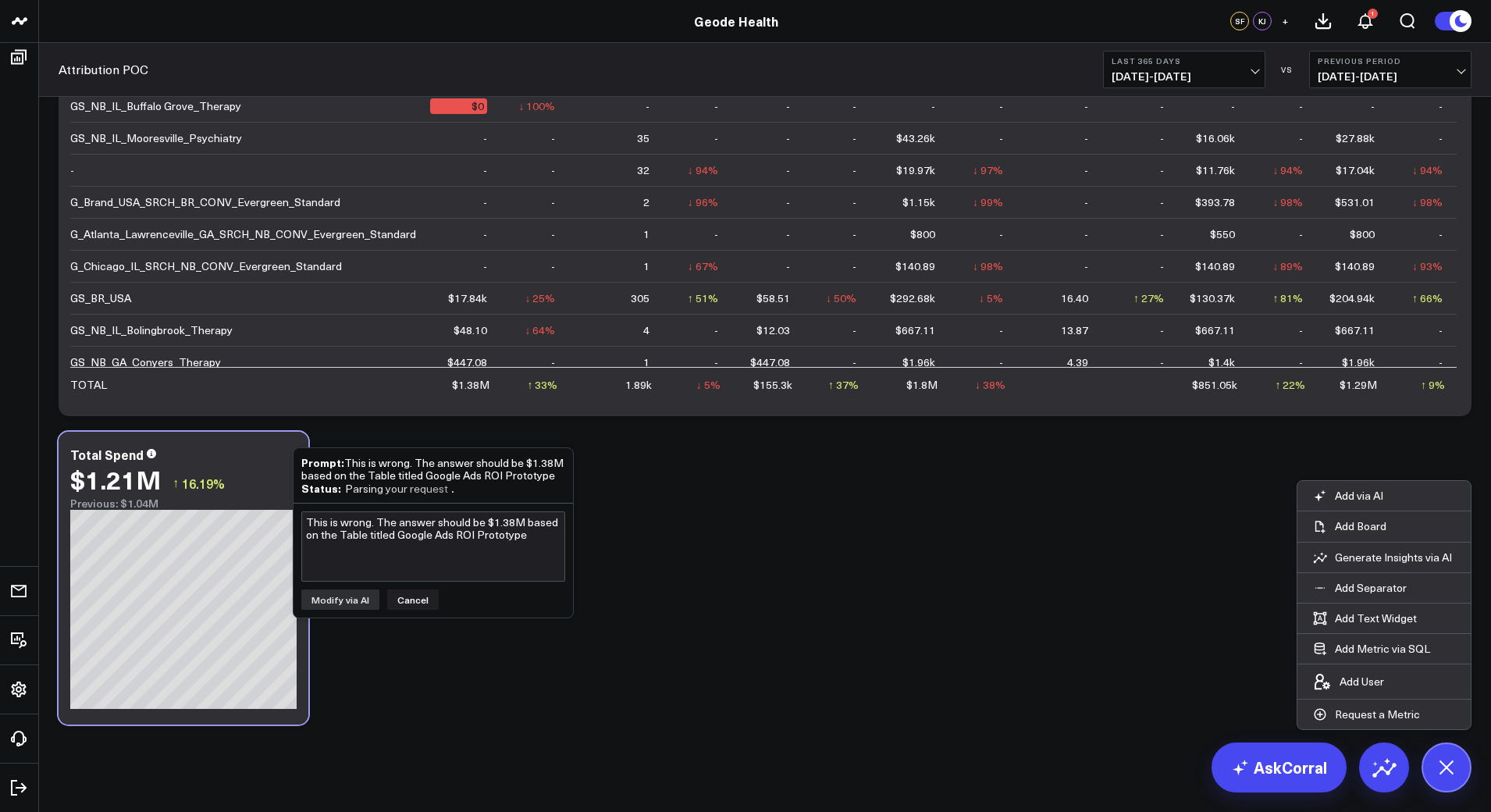
scroll to position [685, 0]
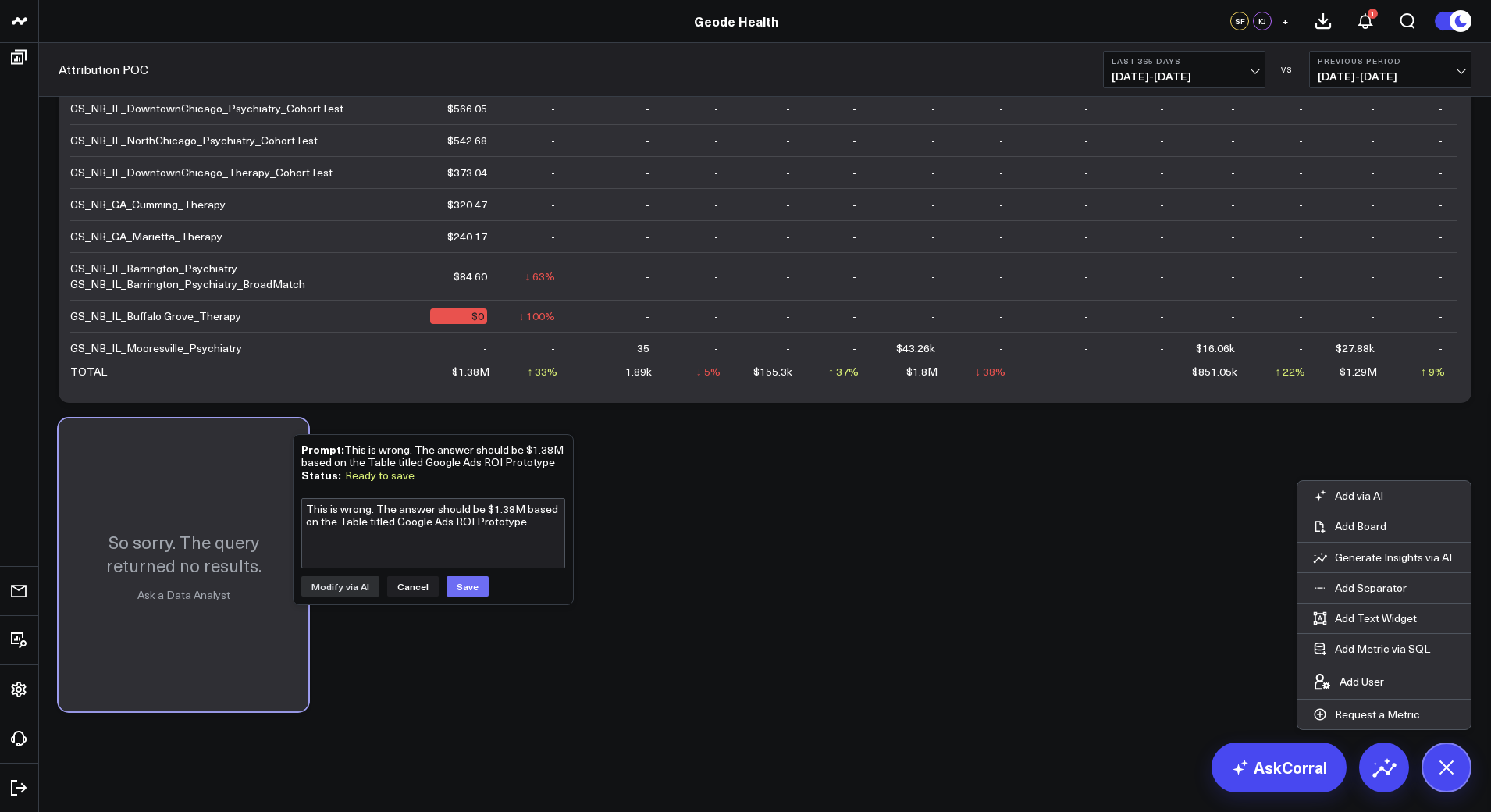
click at [463, 585] on button "Save" at bounding box center [467, 586] width 42 height 20
click at [367, 420] on div "Modify via AI Copy link to widget Ask support Remove Create linked copy Executi…" at bounding box center [765, 102] width 1428 height 1234
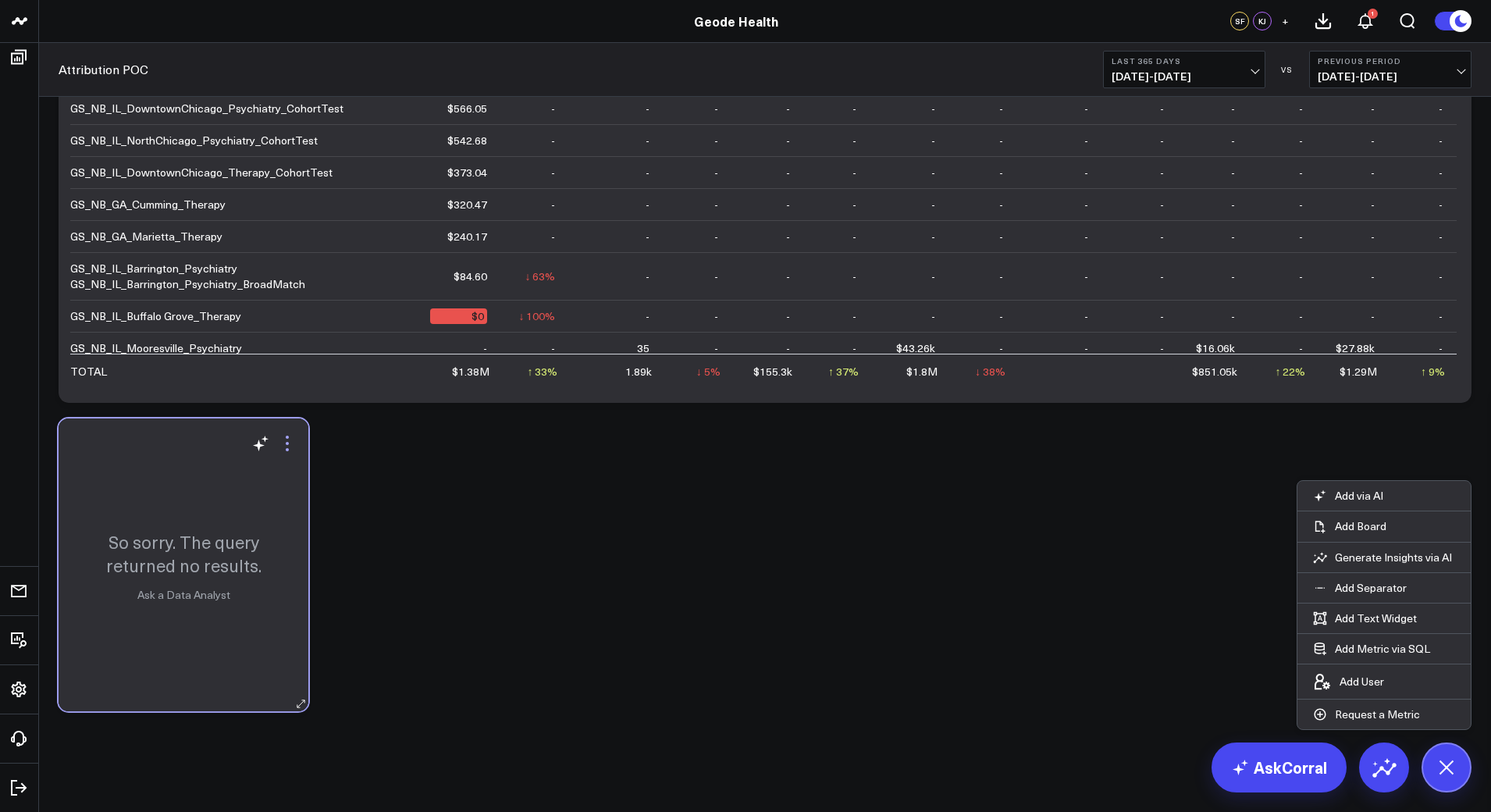
click at [286, 443] on icon at bounding box center [287, 444] width 3 height 3
click at [411, 522] on div "Modify via AI Copy link to widget Ask support Remove Create linked copy Executi…" at bounding box center [765, 102] width 1428 height 1234
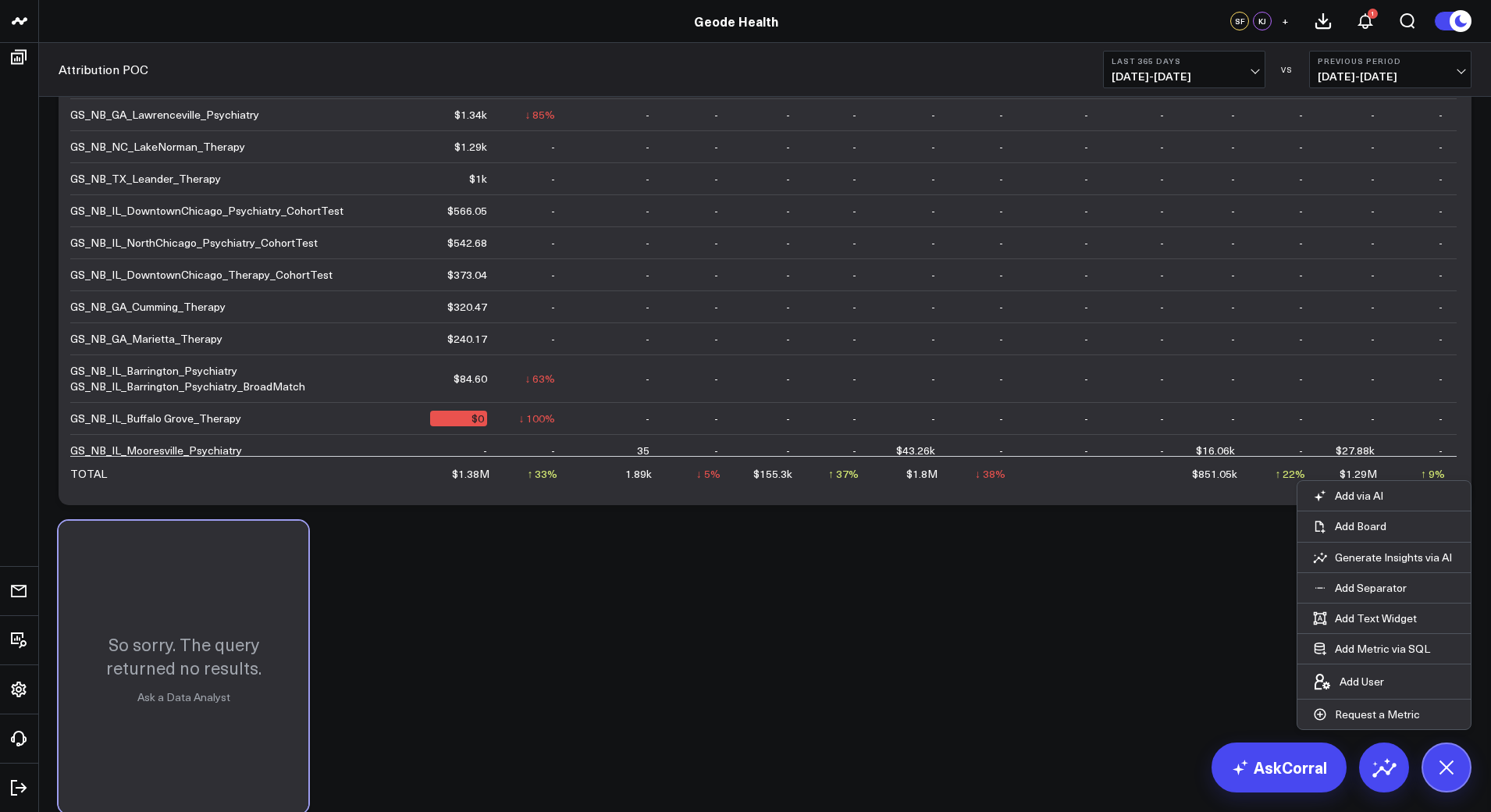
scroll to position [561, 0]
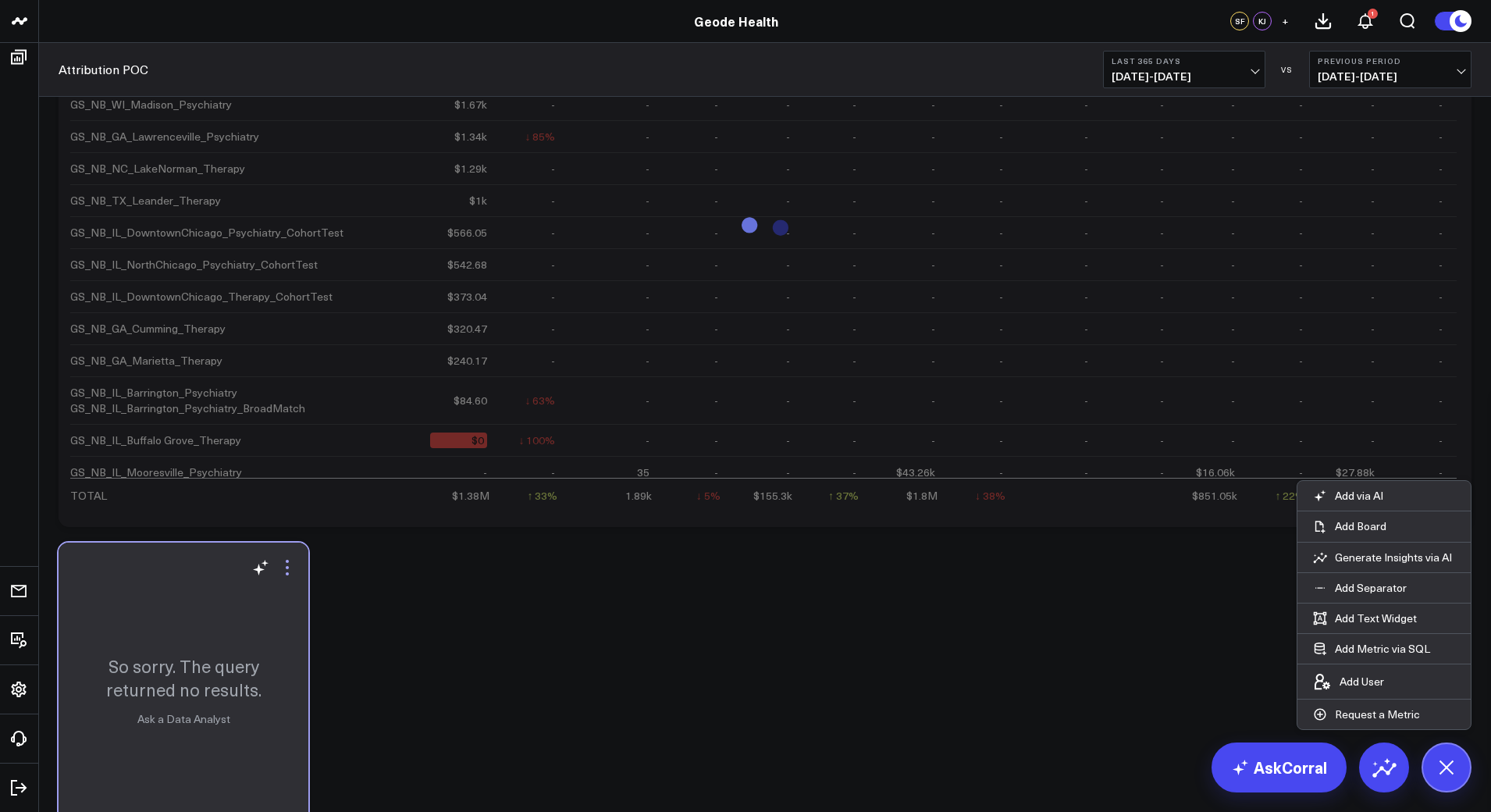
click at [295, 569] on icon at bounding box center [287, 567] width 19 height 19
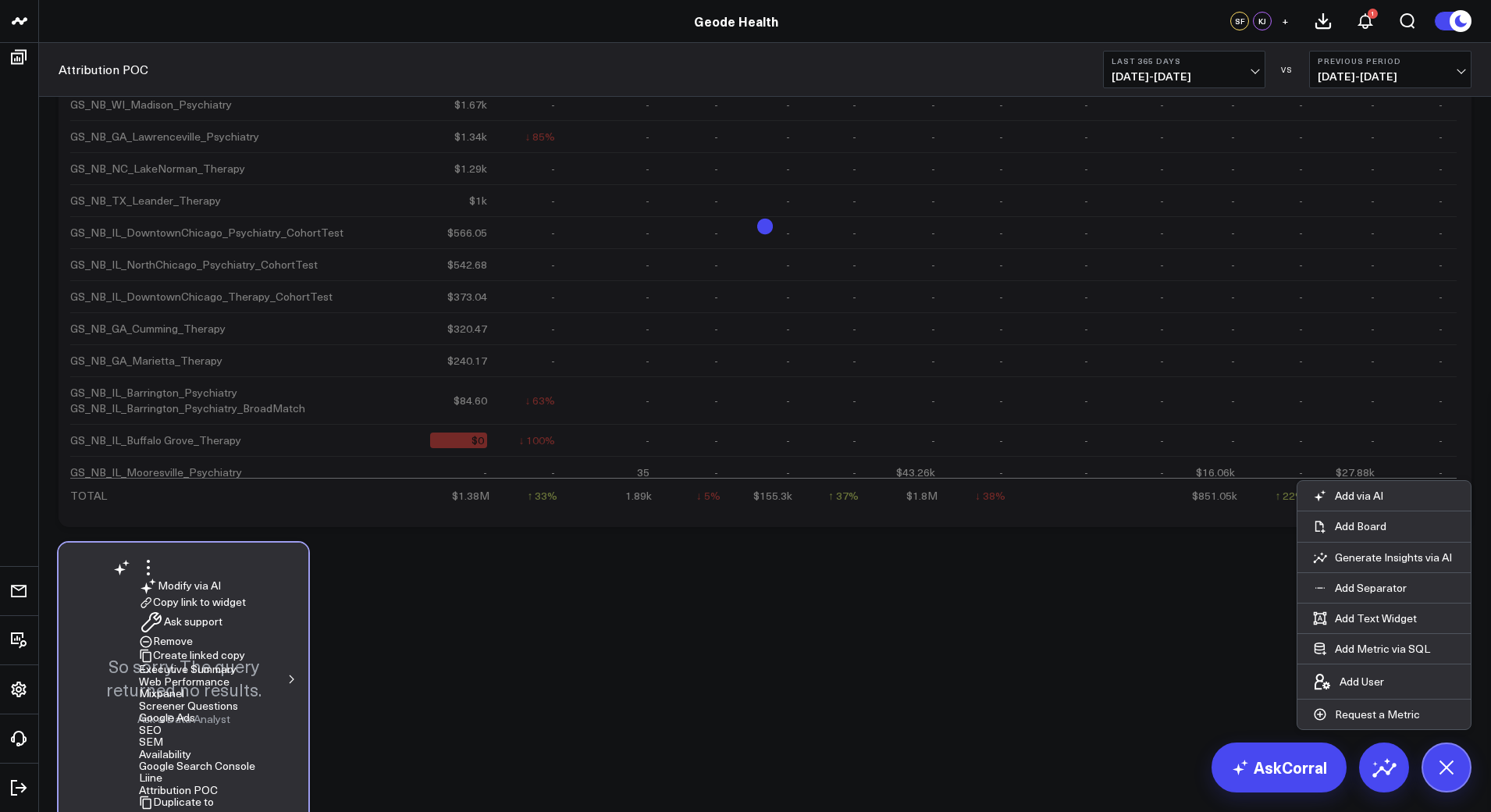
click at [193, 635] on button "Remove" at bounding box center [166, 642] width 54 height 14
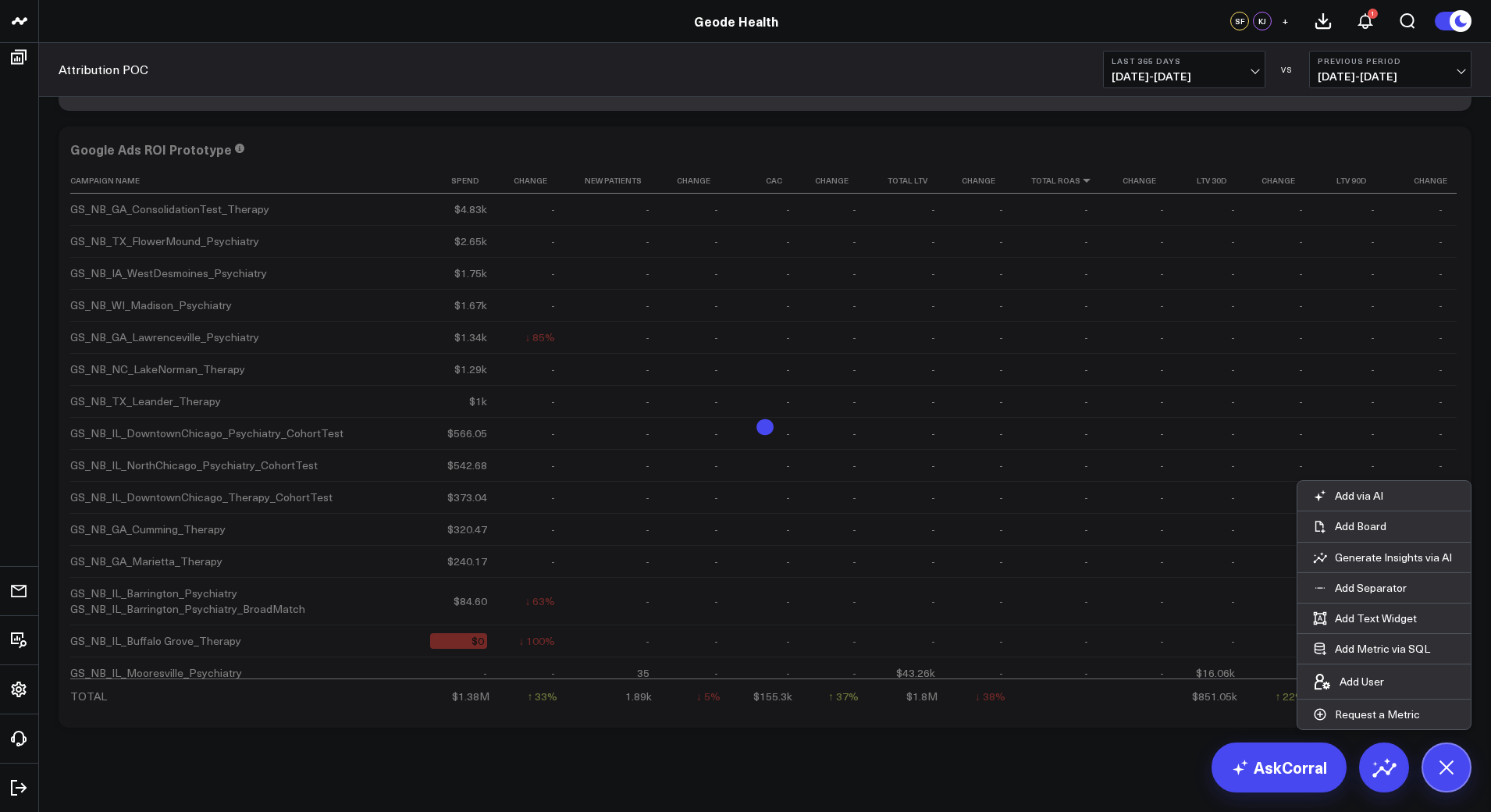
scroll to position [377, 0]
